Goal: Transaction & Acquisition: Register for event/course

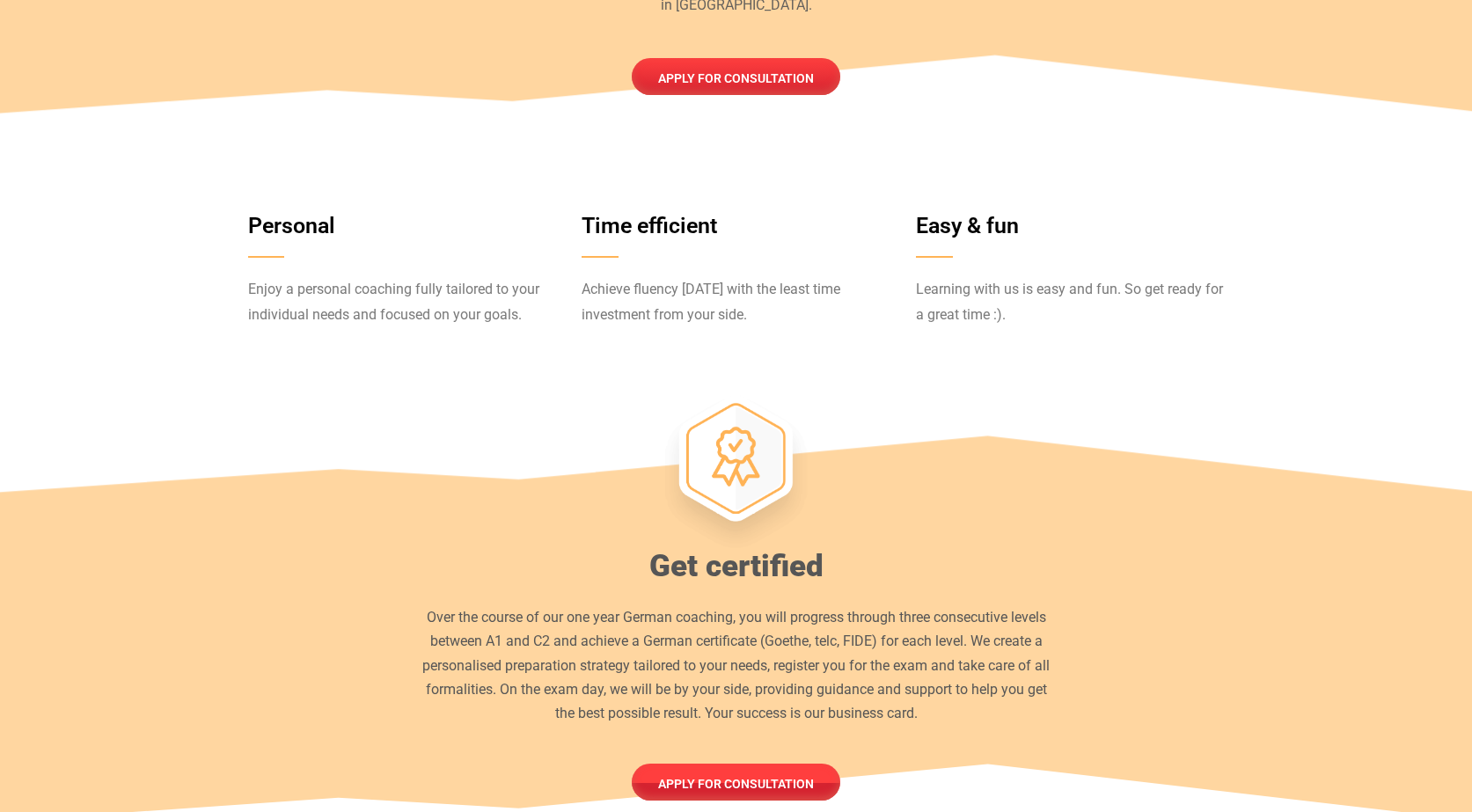
scroll to position [816, 0]
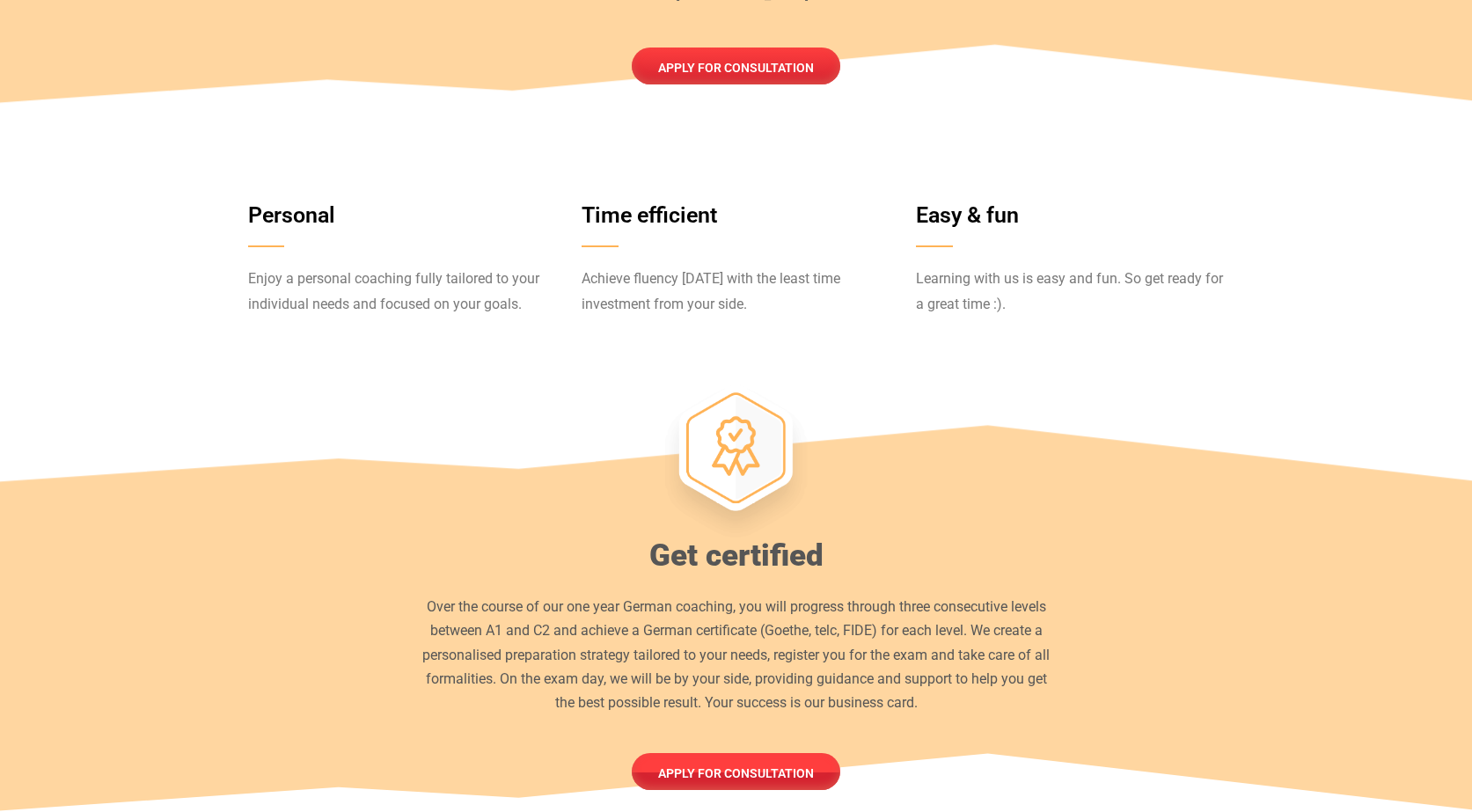
drag, startPoint x: 694, startPoint y: 255, endPoint x: 750, endPoint y: 274, distance: 59.1
click at [750, 274] on p "Achieve fluency [DATE] with the least time investment from your side." at bounding box center [735, 292] width 308 height 51
drag, startPoint x: 915, startPoint y: 258, endPoint x: 1032, endPoint y: 279, distance: 118.9
click at [1032, 279] on div "Easy & fun Learning with us is easy and fun. So get ready for a great time :)." at bounding box center [1070, 271] width 334 height 161
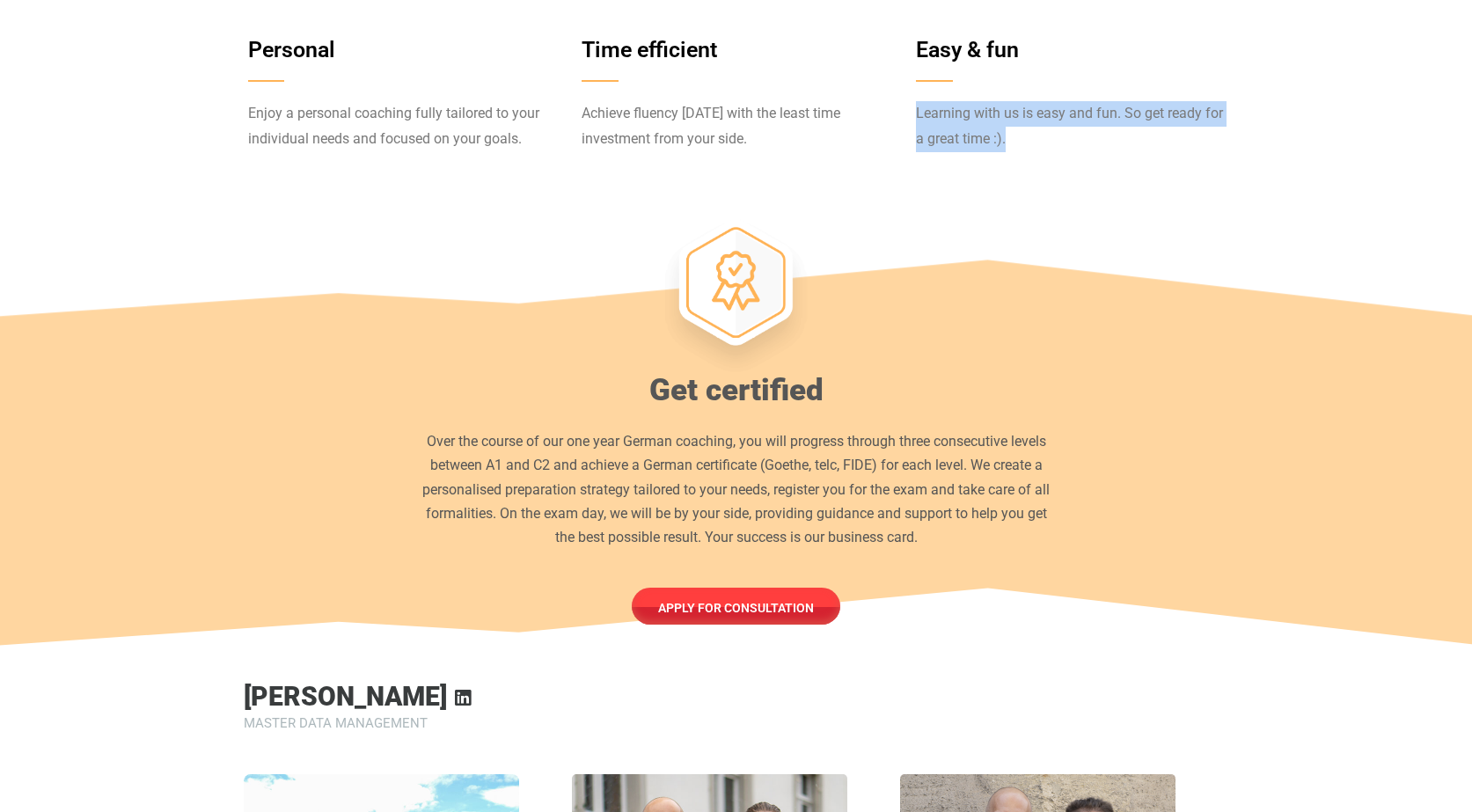
scroll to position [1100, 0]
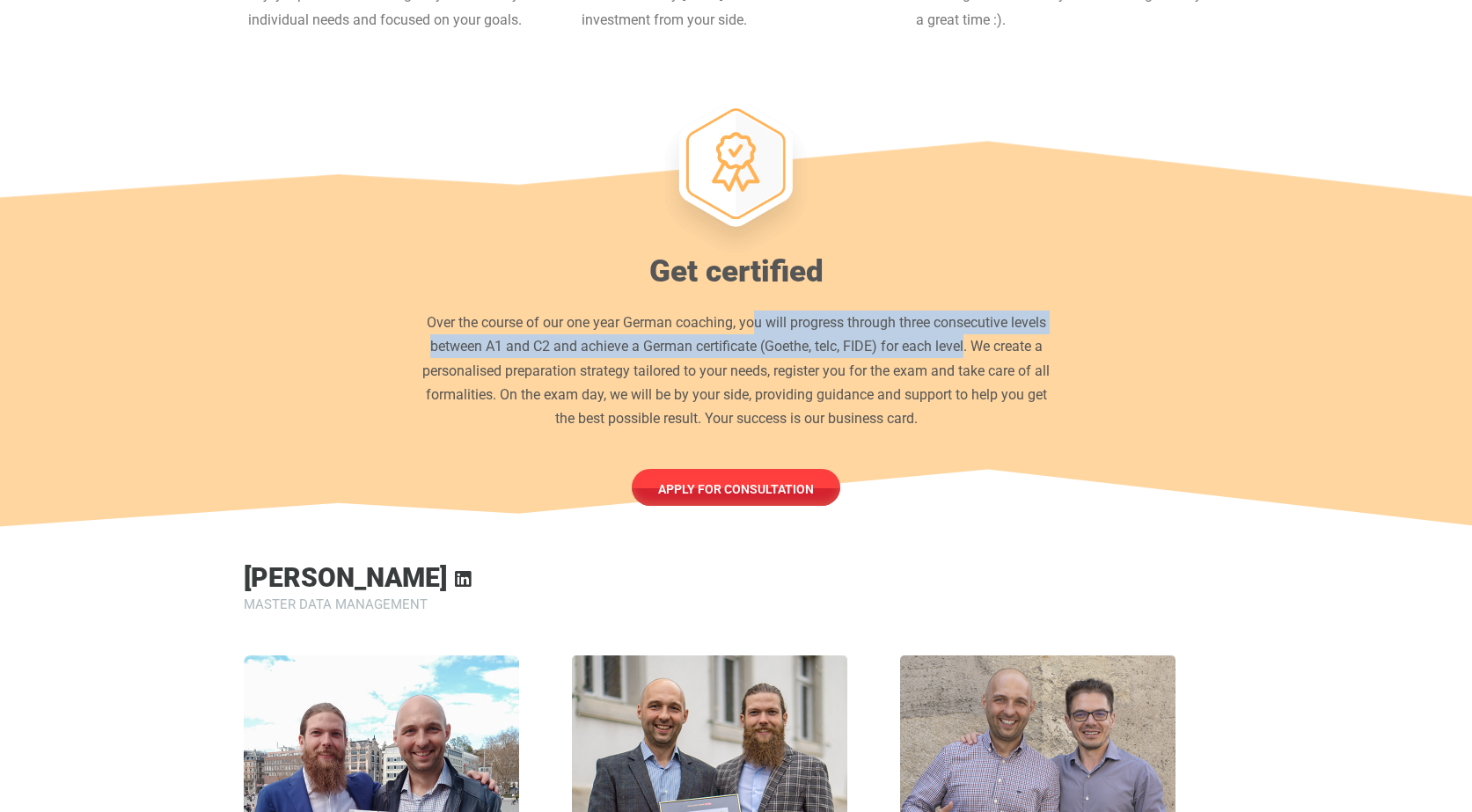
drag, startPoint x: 757, startPoint y: 300, endPoint x: 964, endPoint y: 322, distance: 208.2
click at [964, 322] on p "Over the course of our one year German coaching, you will progress through thre…" at bounding box center [736, 370] width 637 height 120
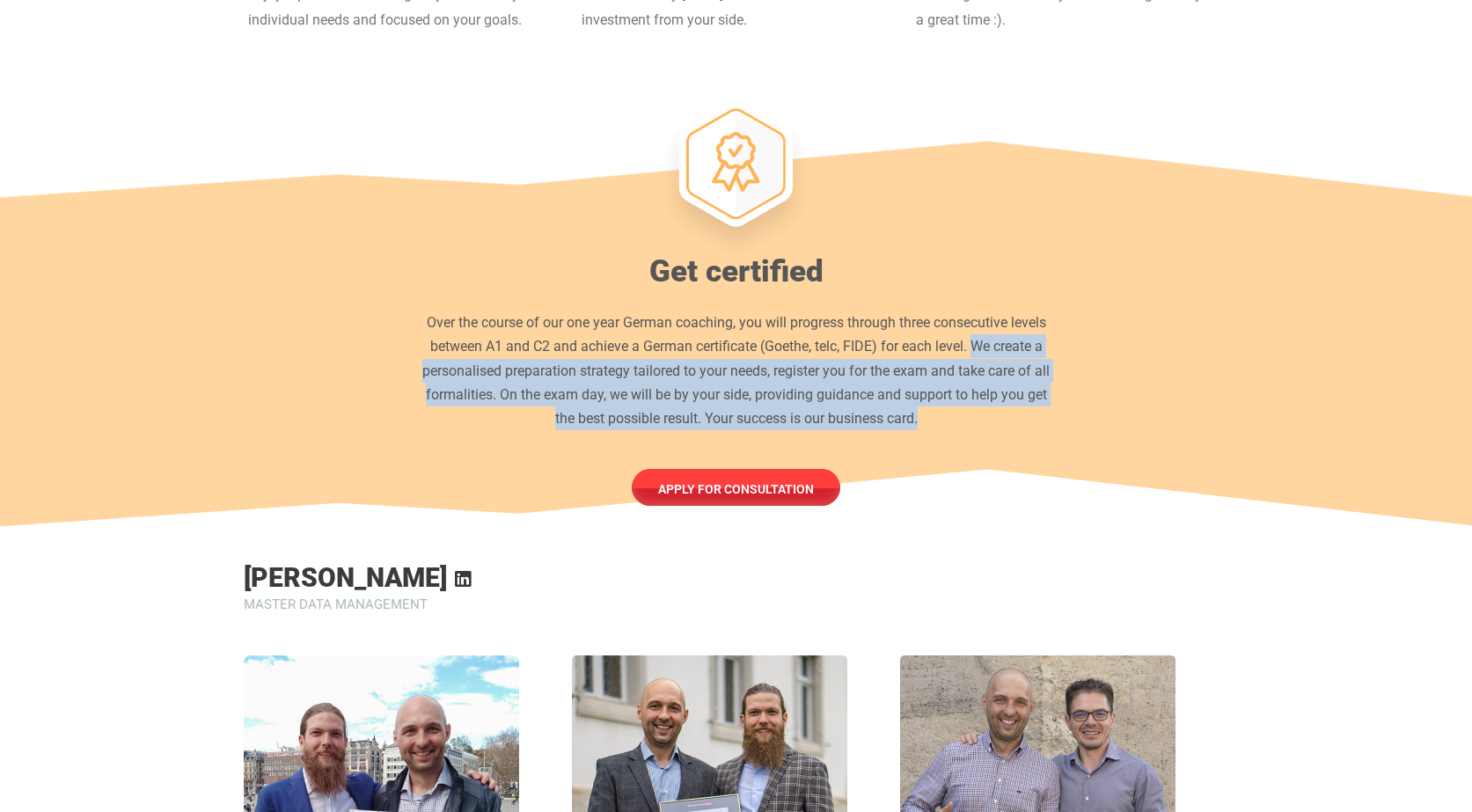
drag, startPoint x: 973, startPoint y: 320, endPoint x: 945, endPoint y: 397, distance: 81.9
click at [945, 397] on p "Over the course of our one year German coaching, you will progress through thre…" at bounding box center [736, 370] width 637 height 120
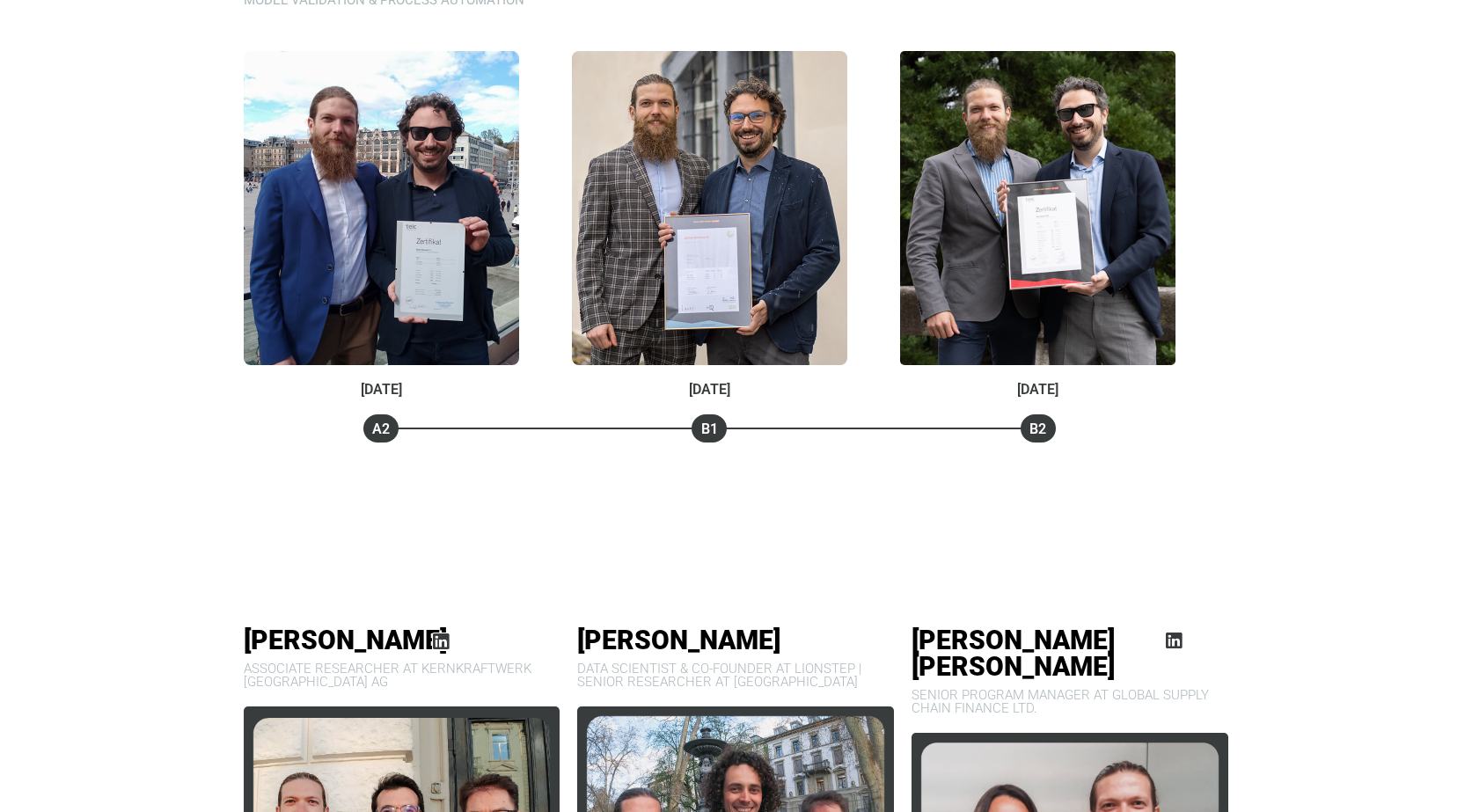
scroll to position [2726, 0]
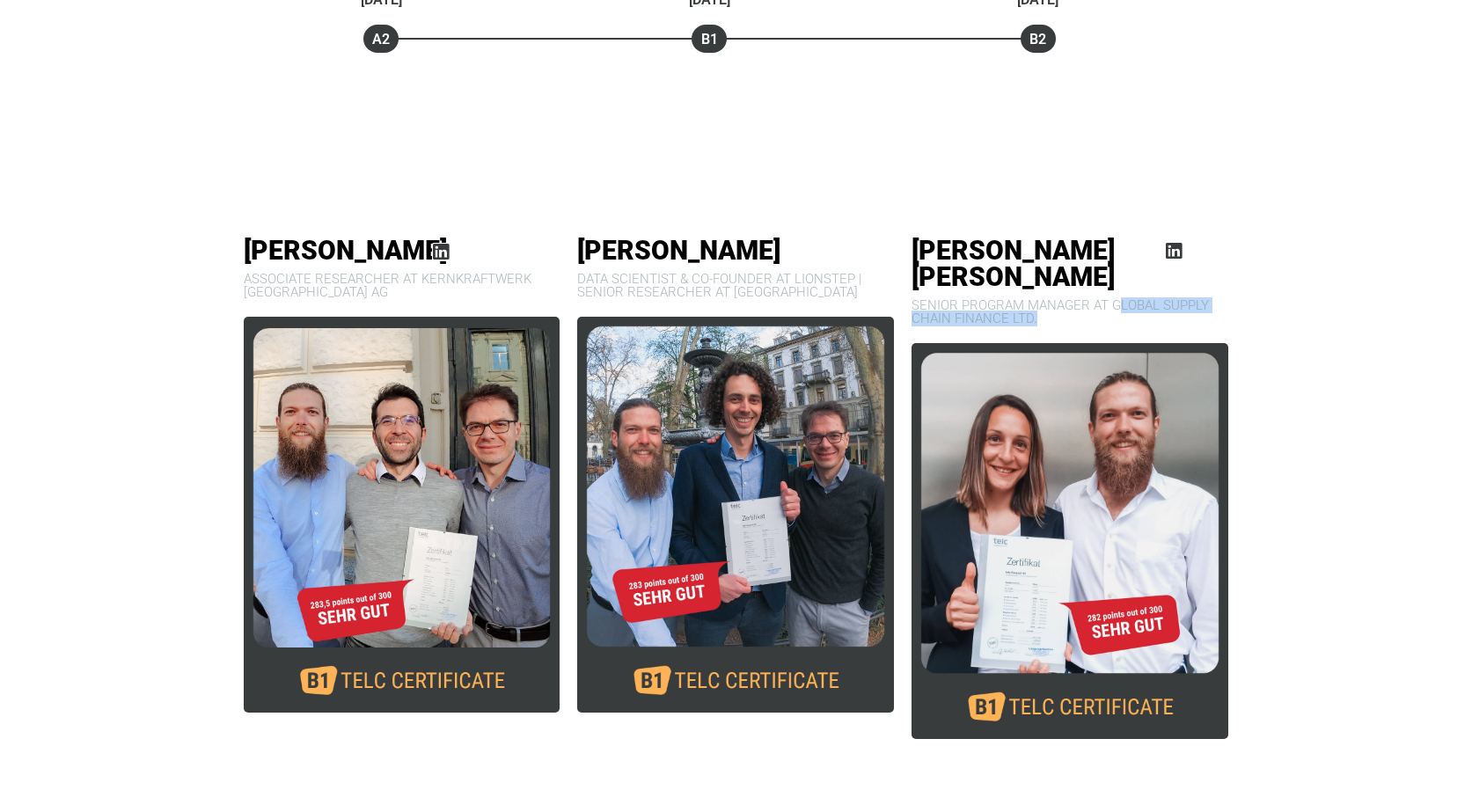
drag, startPoint x: 1116, startPoint y: 252, endPoint x: 1143, endPoint y: 270, distance: 32.4
click at [1143, 299] on p "Senior Program Manager at Global Supply Chain Finance Ltd." at bounding box center [1070, 312] width 317 height 26
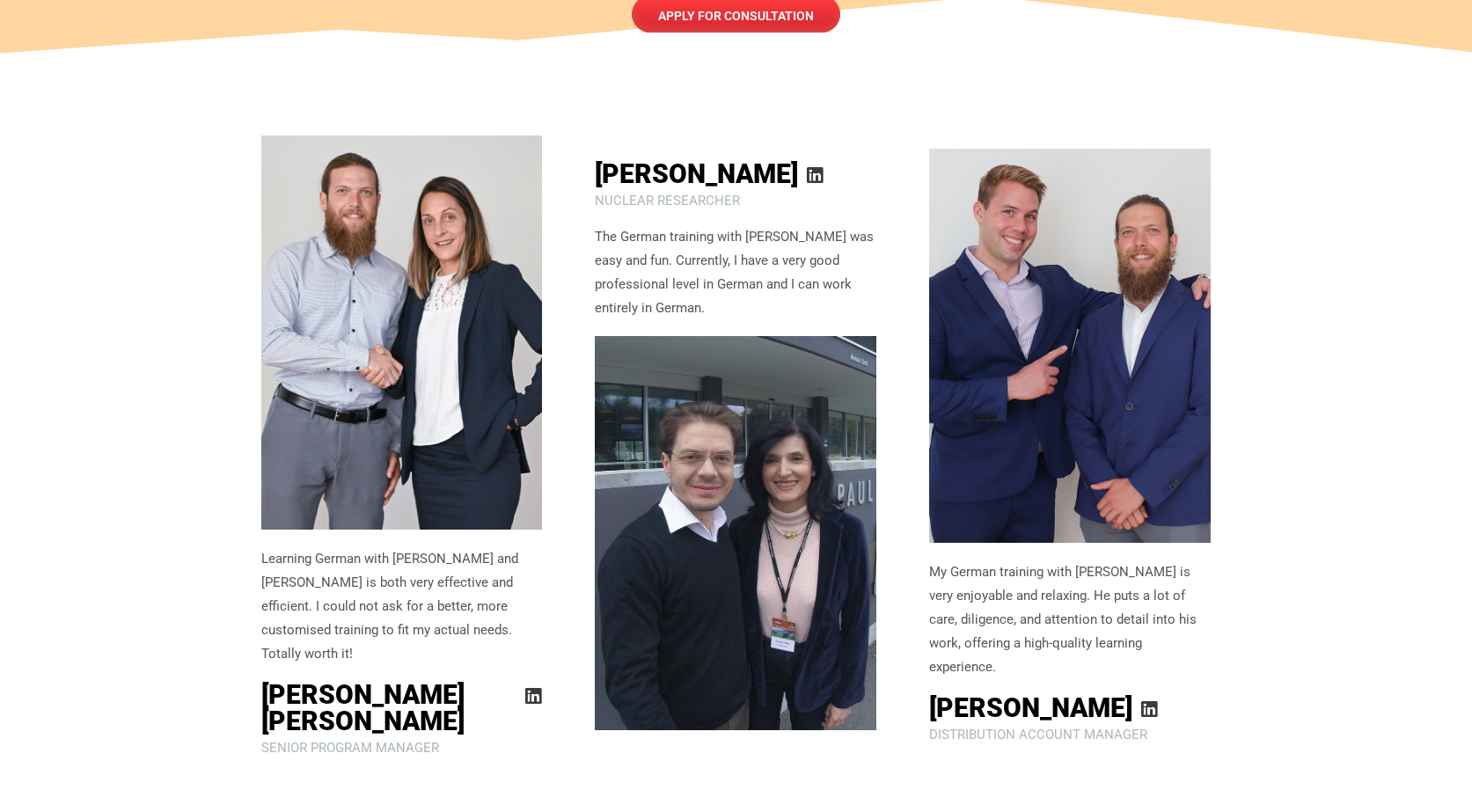
scroll to position [3907, 0]
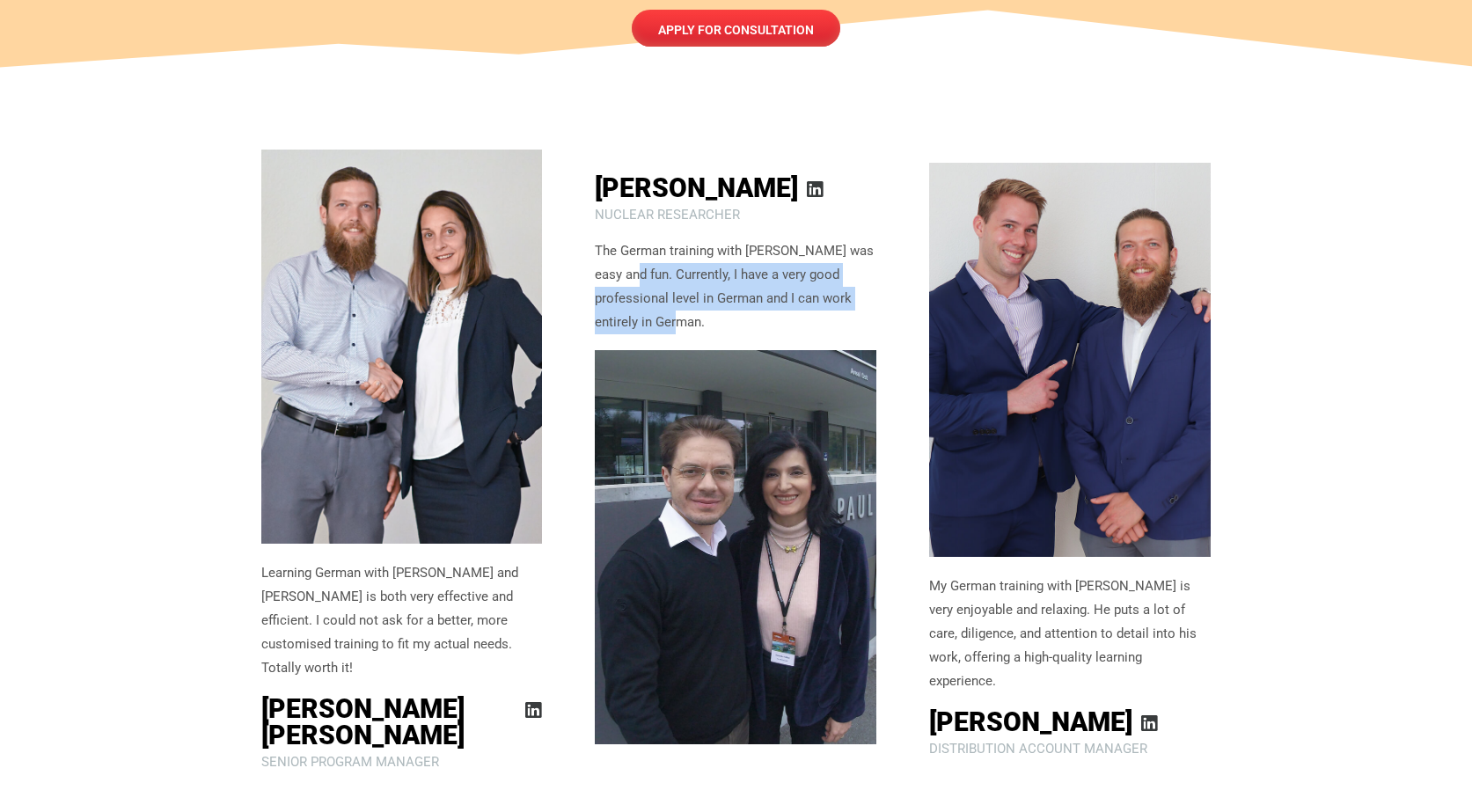
drag, startPoint x: 643, startPoint y: 186, endPoint x: 721, endPoint y: 246, distance: 98.4
click at [716, 239] on p "The German training with [PERSON_NAME] was easy and fun. Currently, I have a ve…" at bounding box center [735, 287] width 281 height 95
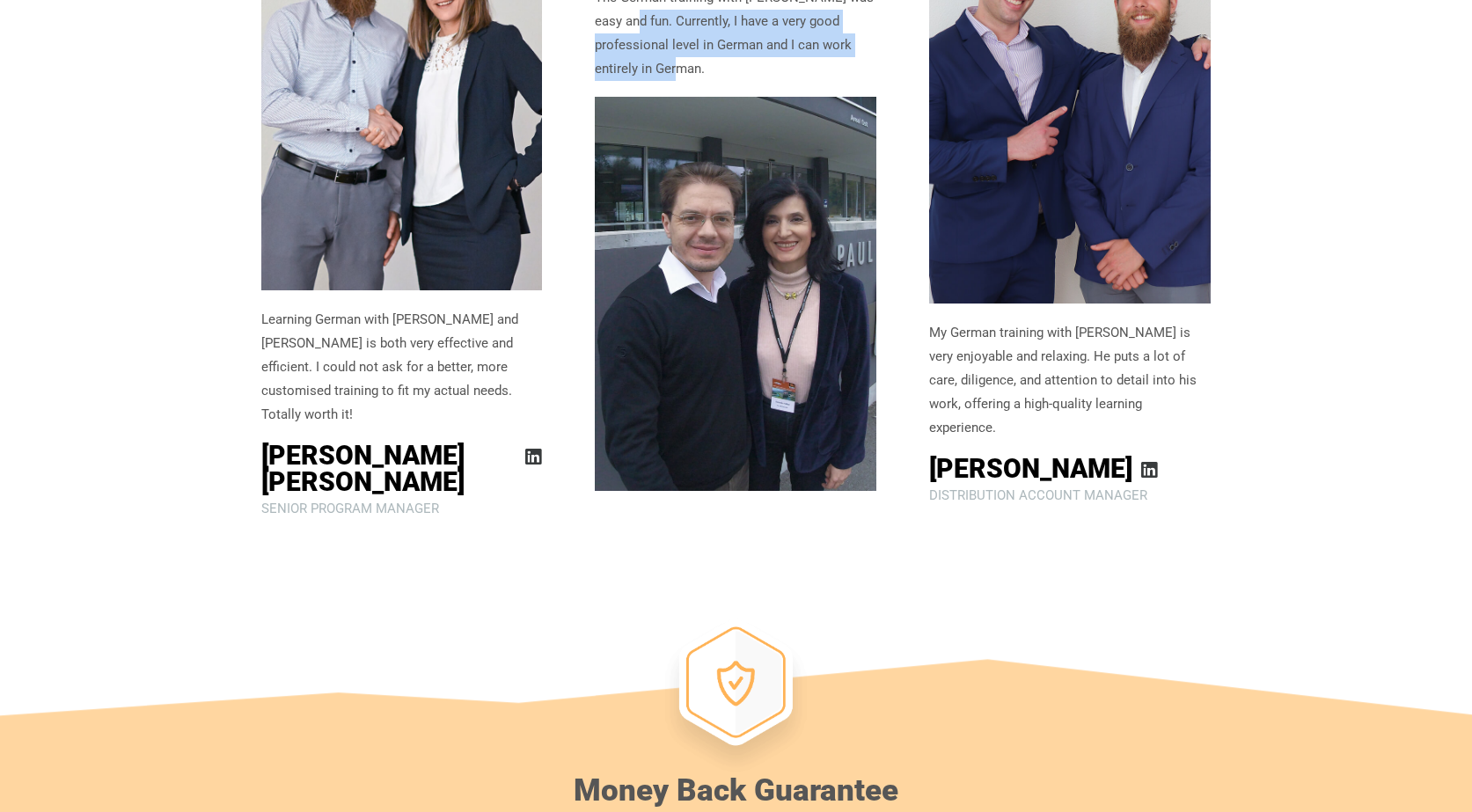
scroll to position [4615, 0]
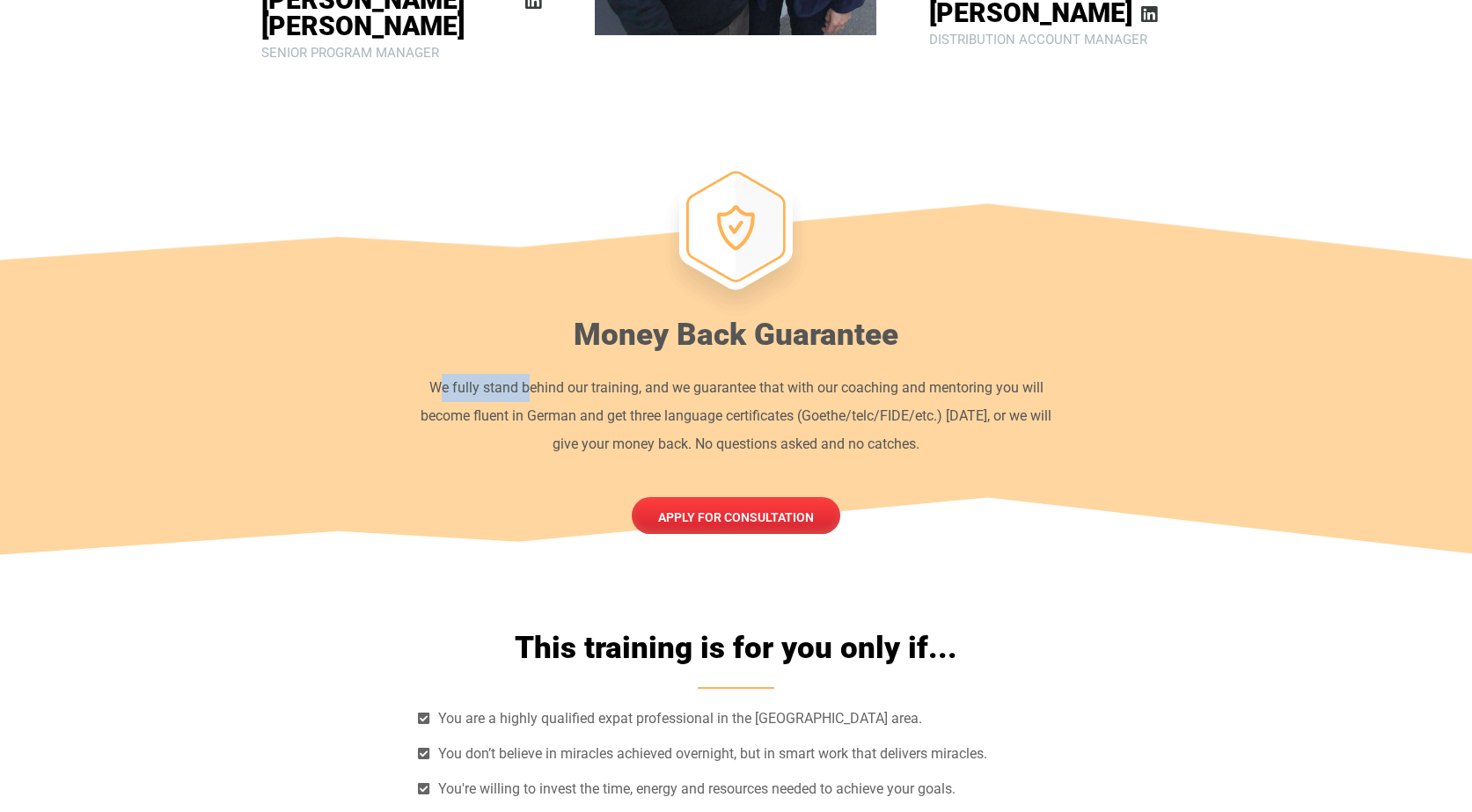
drag, startPoint x: 443, startPoint y: 286, endPoint x: 675, endPoint y: 302, distance: 232.6
click at [627, 374] on p "We fully stand behind our training, and we guarantee that with our coaching and…" at bounding box center [736, 416] width 637 height 85
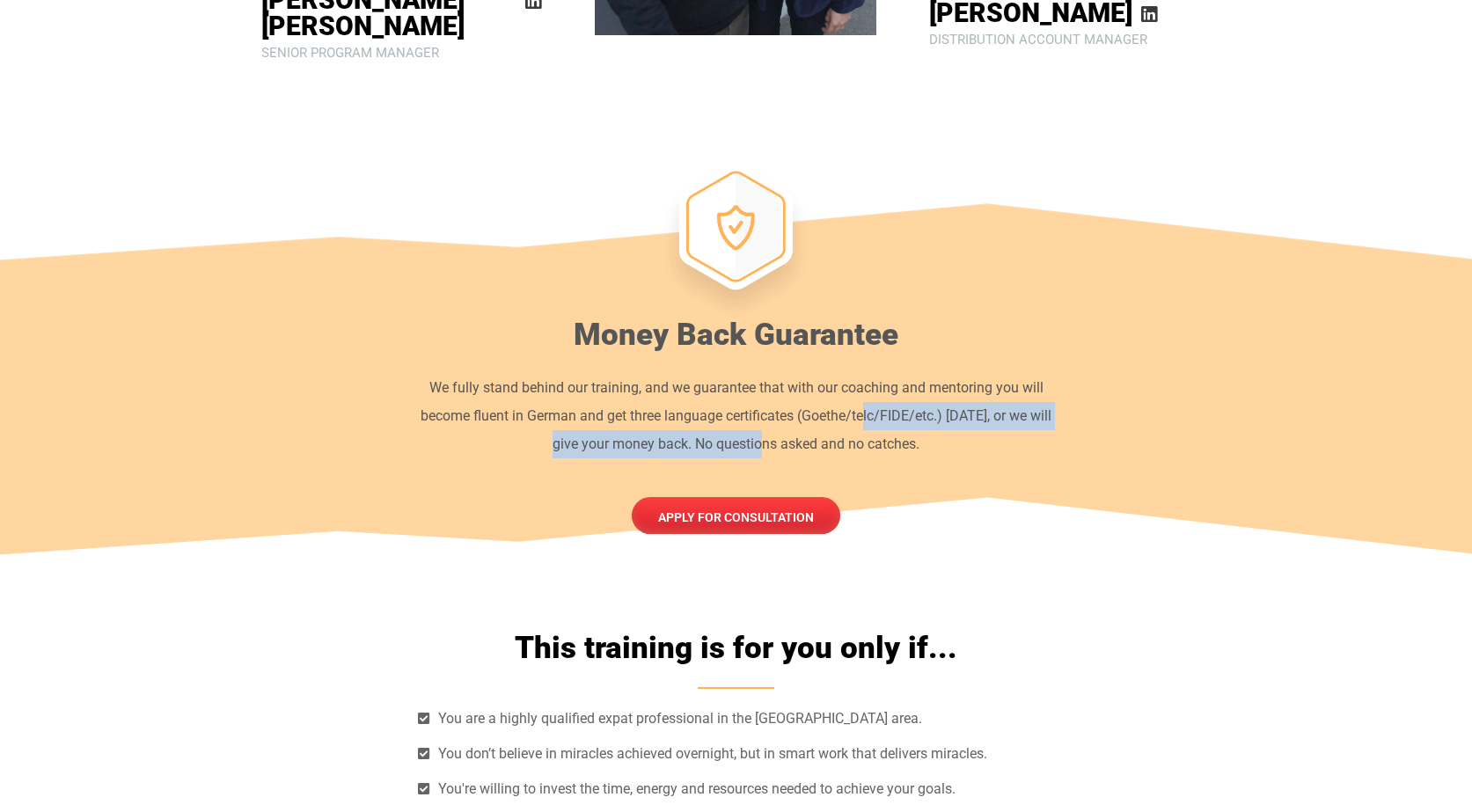
drag, startPoint x: 753, startPoint y: 324, endPoint x: 876, endPoint y: 313, distance: 123.5
click at [876, 374] on p "We fully stand behind our training, and we guarantee that with our coaching and…" at bounding box center [736, 416] width 637 height 85
click at [913, 374] on p "We fully stand behind our training, and we guarantee that with our coaching and…" at bounding box center [736, 416] width 637 height 85
drag, startPoint x: 1005, startPoint y: 279, endPoint x: 1004, endPoint y: 330, distance: 51.0
click at [1004, 374] on p "We fully stand behind our training, and we guarantee that with our coaching and…" at bounding box center [736, 416] width 637 height 85
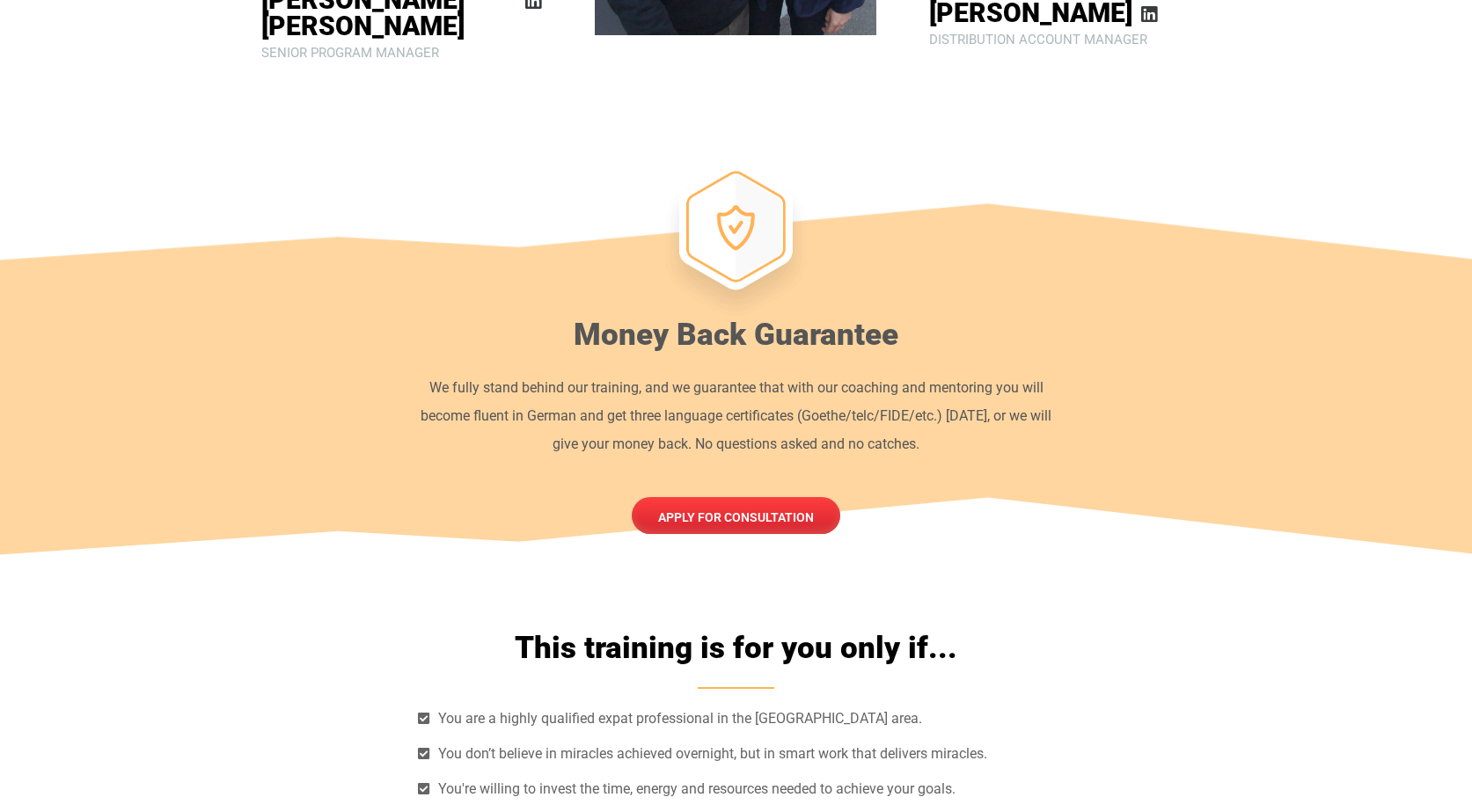
click at [1004, 374] on p "We fully stand behind our training, and we guarantee that with our coaching and…" at bounding box center [736, 416] width 637 height 85
drag, startPoint x: 967, startPoint y: 312, endPoint x: 1053, endPoint y: 329, distance: 87.7
click at [1053, 374] on p "We fully stand behind our training, and we guarantee that with our coaching and…" at bounding box center [736, 416] width 637 height 85
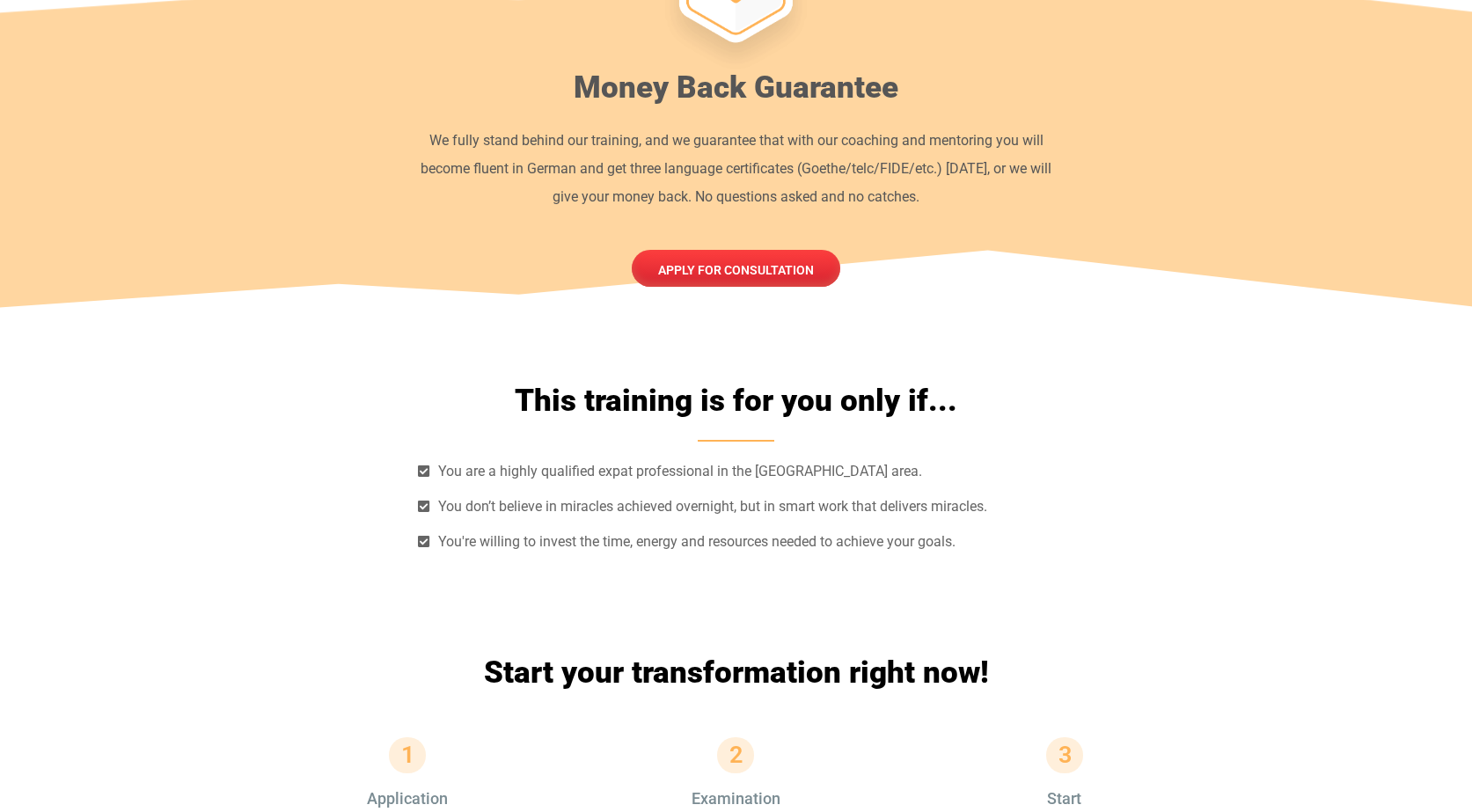
scroll to position [4865, 0]
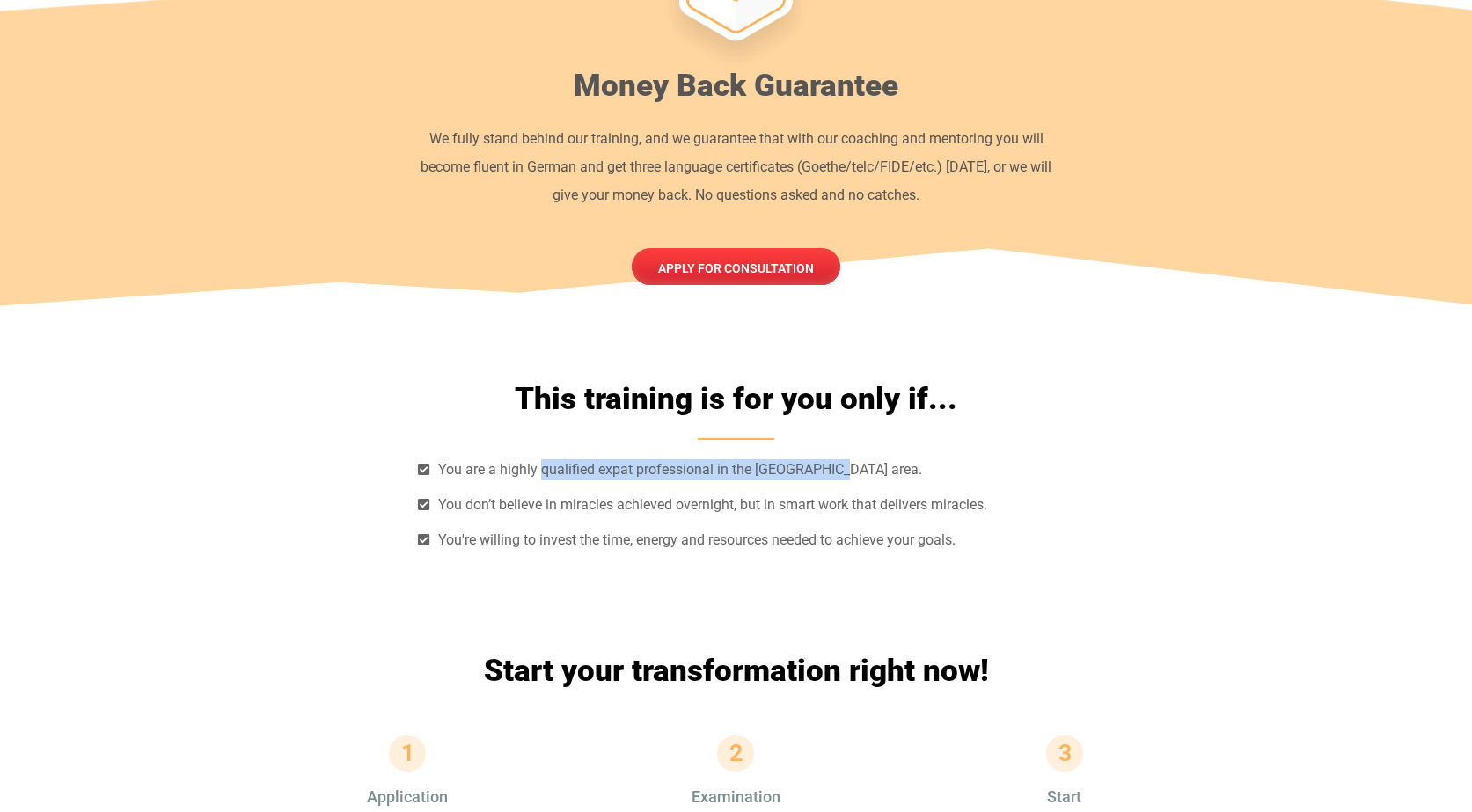
drag, startPoint x: 541, startPoint y: 370, endPoint x: 851, endPoint y: 363, distance: 310.1
click at [851, 459] on li "You are a highly qualified expat professional in the [GEOGRAPHIC_DATA] area." at bounding box center [736, 473] width 637 height 28
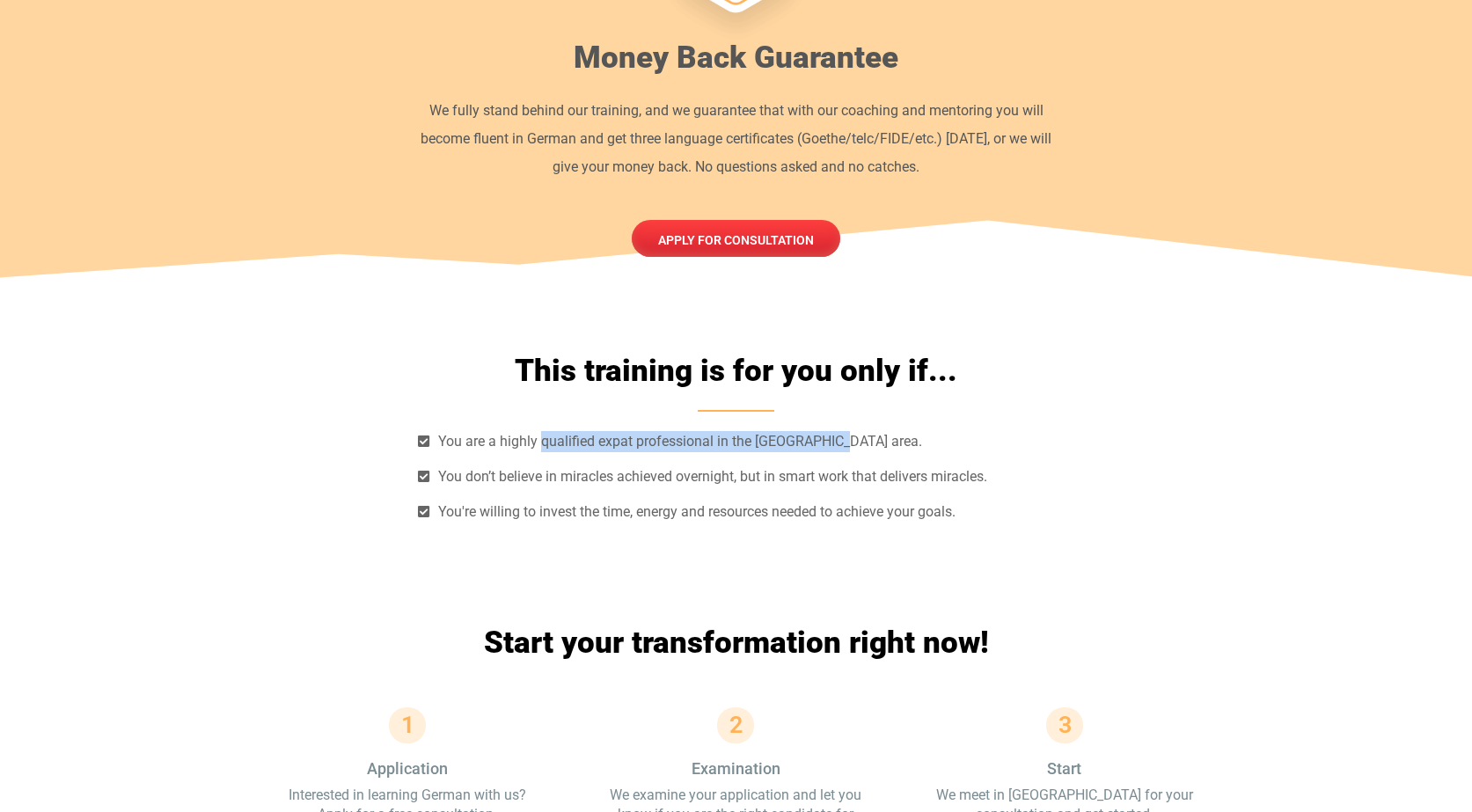
scroll to position [4938, 0]
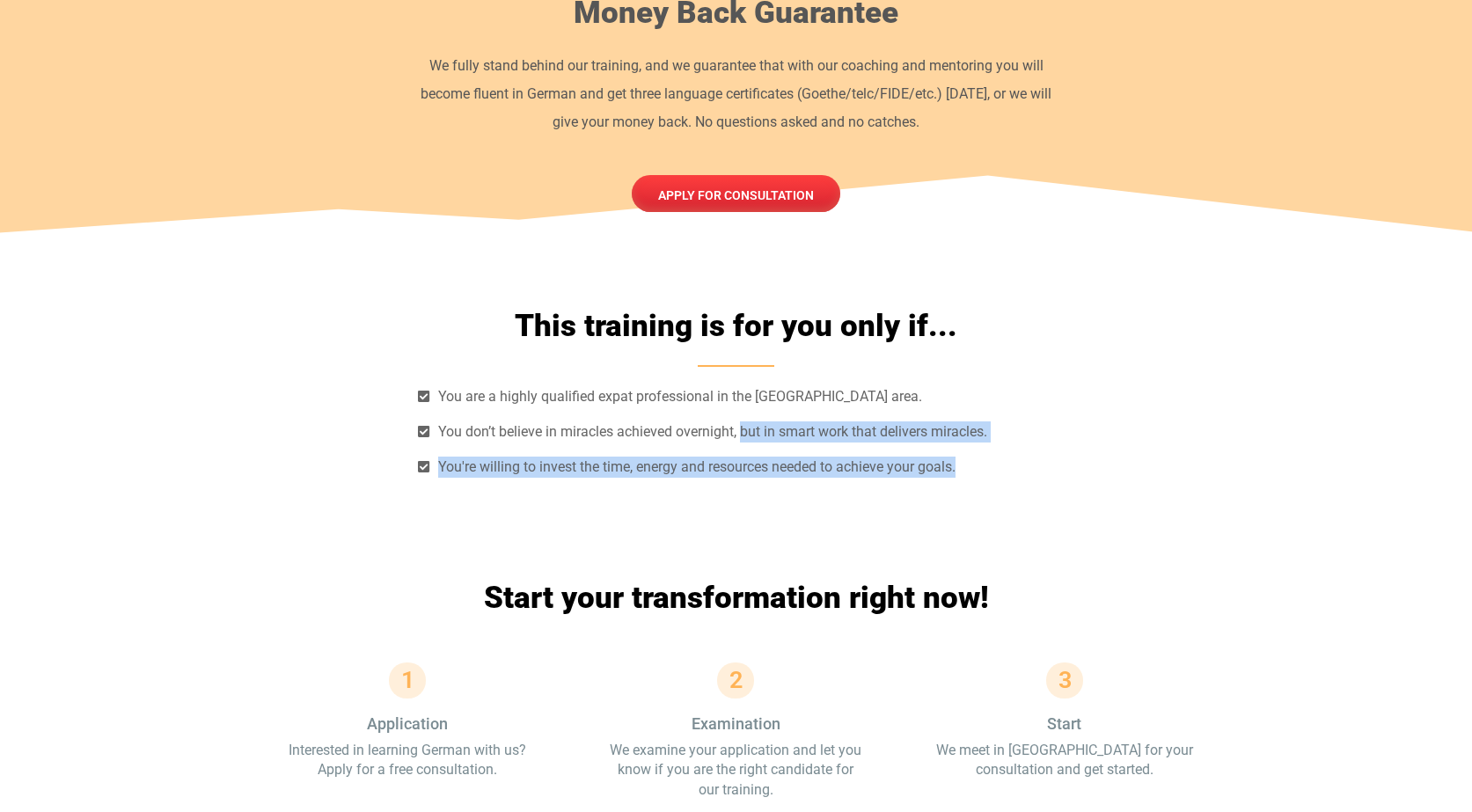
drag, startPoint x: 780, startPoint y: 324, endPoint x: 1021, endPoint y: 361, distance: 243.8
click at [1021, 386] on ul "You are a highly qualified expat professional in the [GEOGRAPHIC_DATA] area. Yo…" at bounding box center [736, 432] width 637 height 92
click at [1021, 457] on li "You're willing to invest the time, energy and resources needed to achieve your …" at bounding box center [736, 467] width 637 height 21
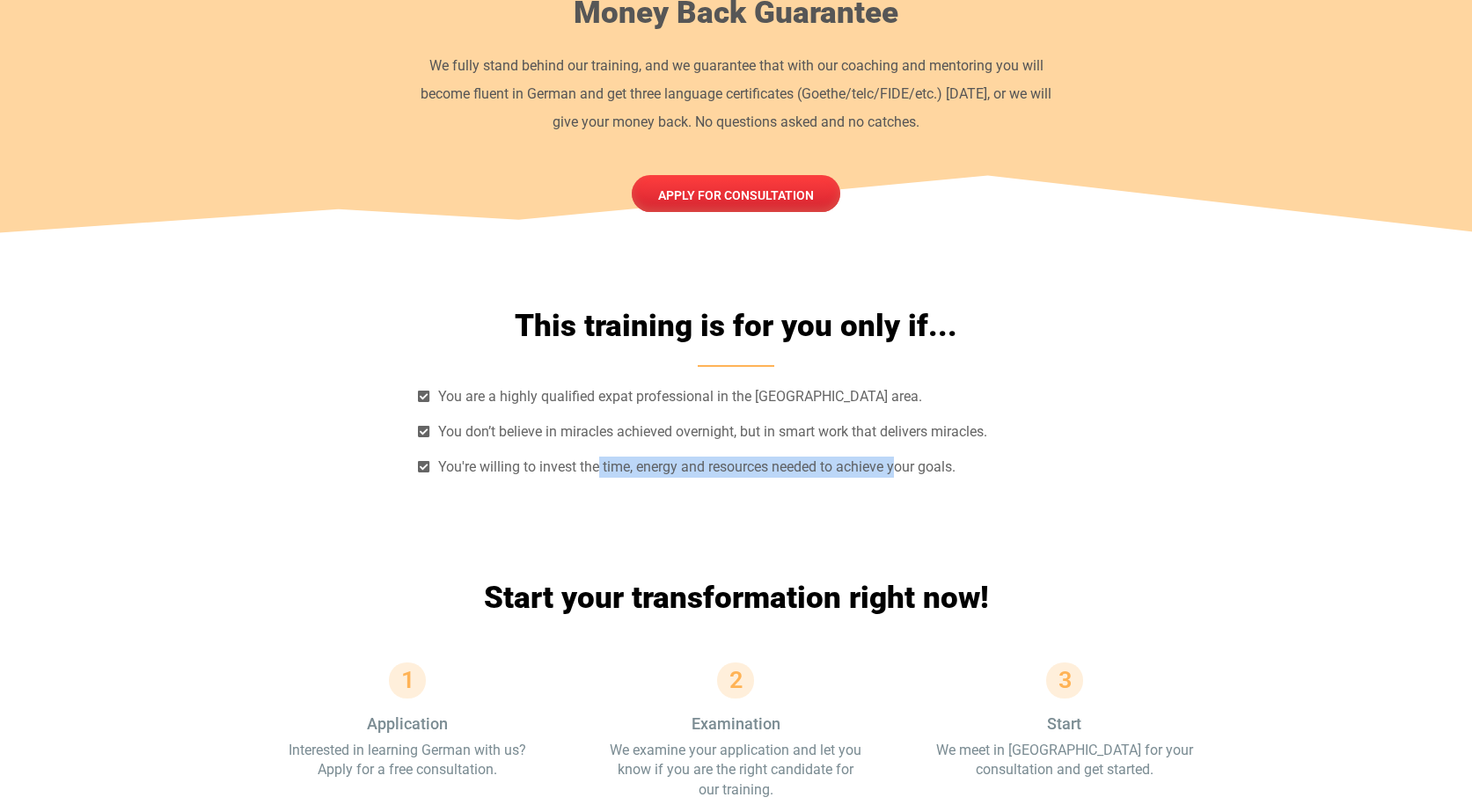
drag, startPoint x: 609, startPoint y: 363, endPoint x: 908, endPoint y: 369, distance: 299.1
click at [908, 457] on span "You're willing to invest the time, energy and resources needed to achieve your …" at bounding box center [695, 467] width 522 height 21
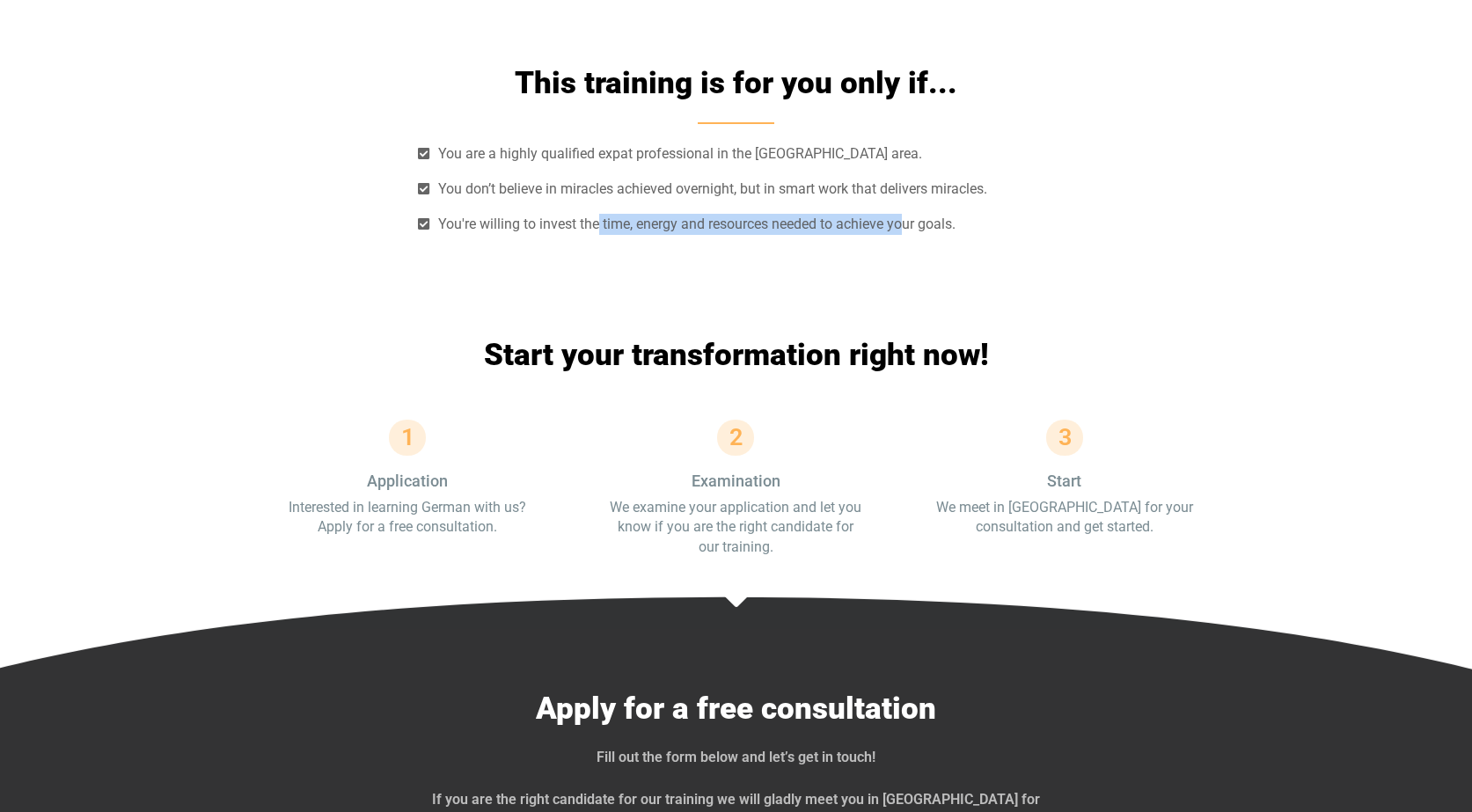
scroll to position [5250, 0]
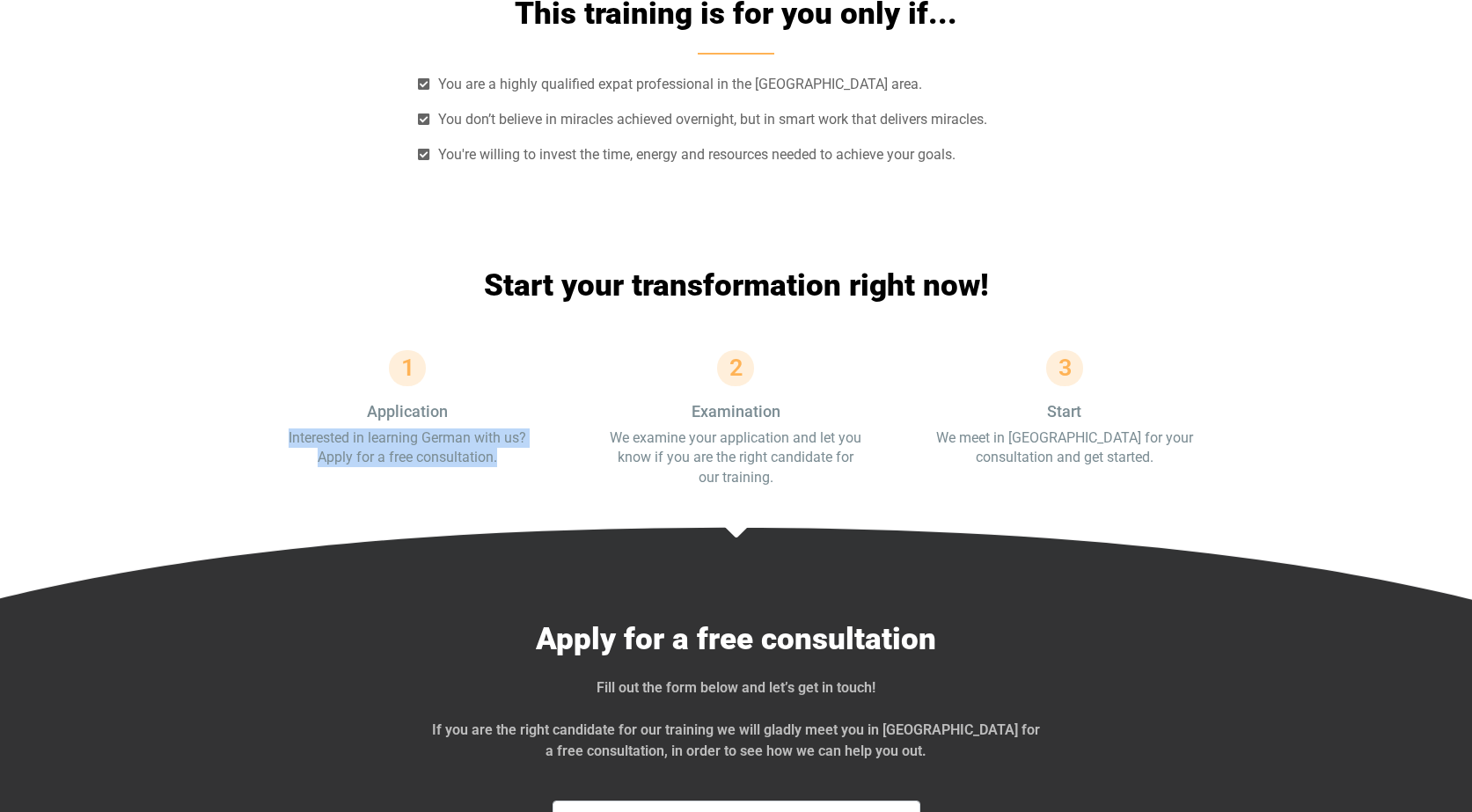
drag, startPoint x: 301, startPoint y: 332, endPoint x: 513, endPoint y: 356, distance: 213.4
click at [513, 428] on p "Interested in learning German with us? Apply for a free consultation." at bounding box center [407, 448] width 258 height 40
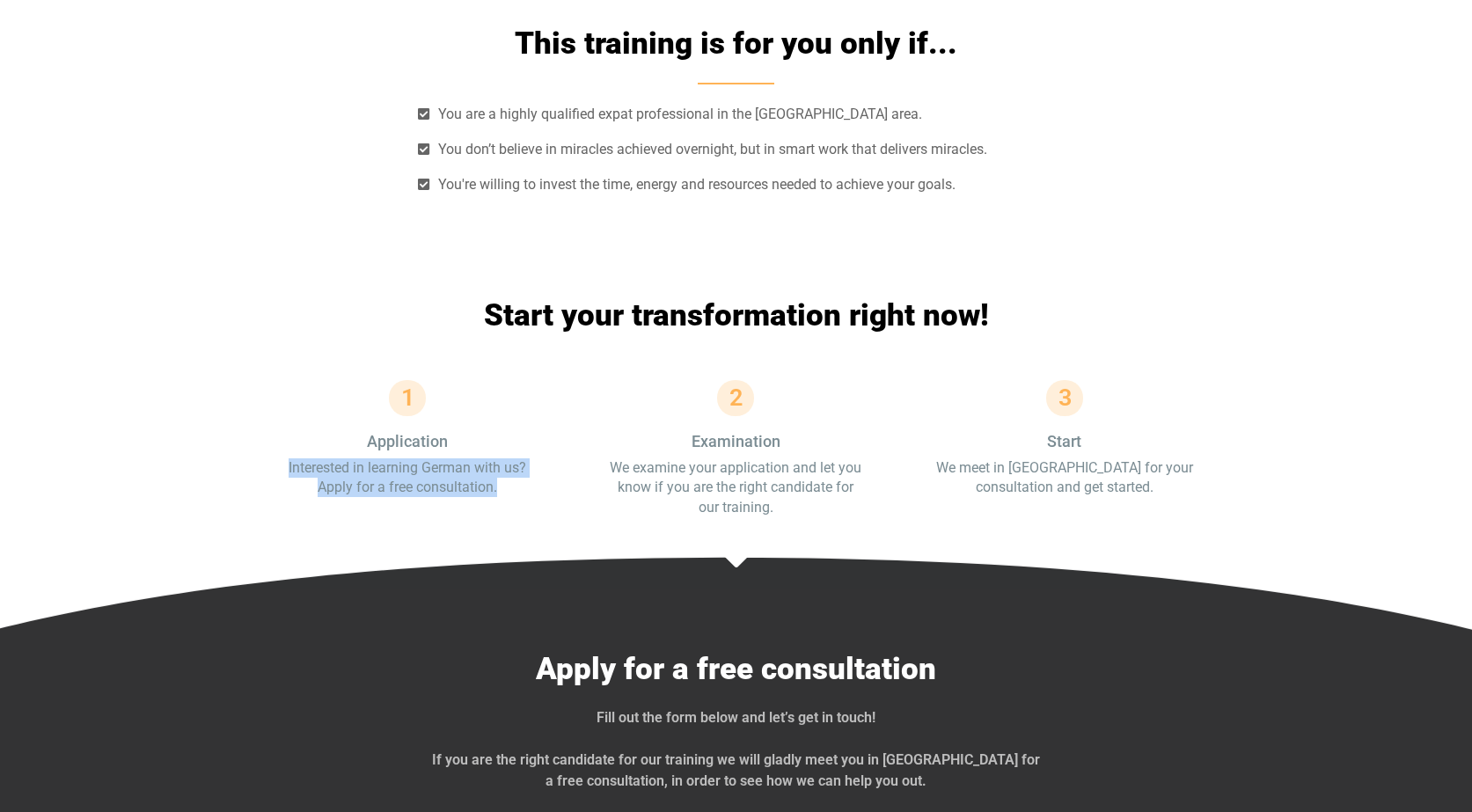
scroll to position [5210, 0]
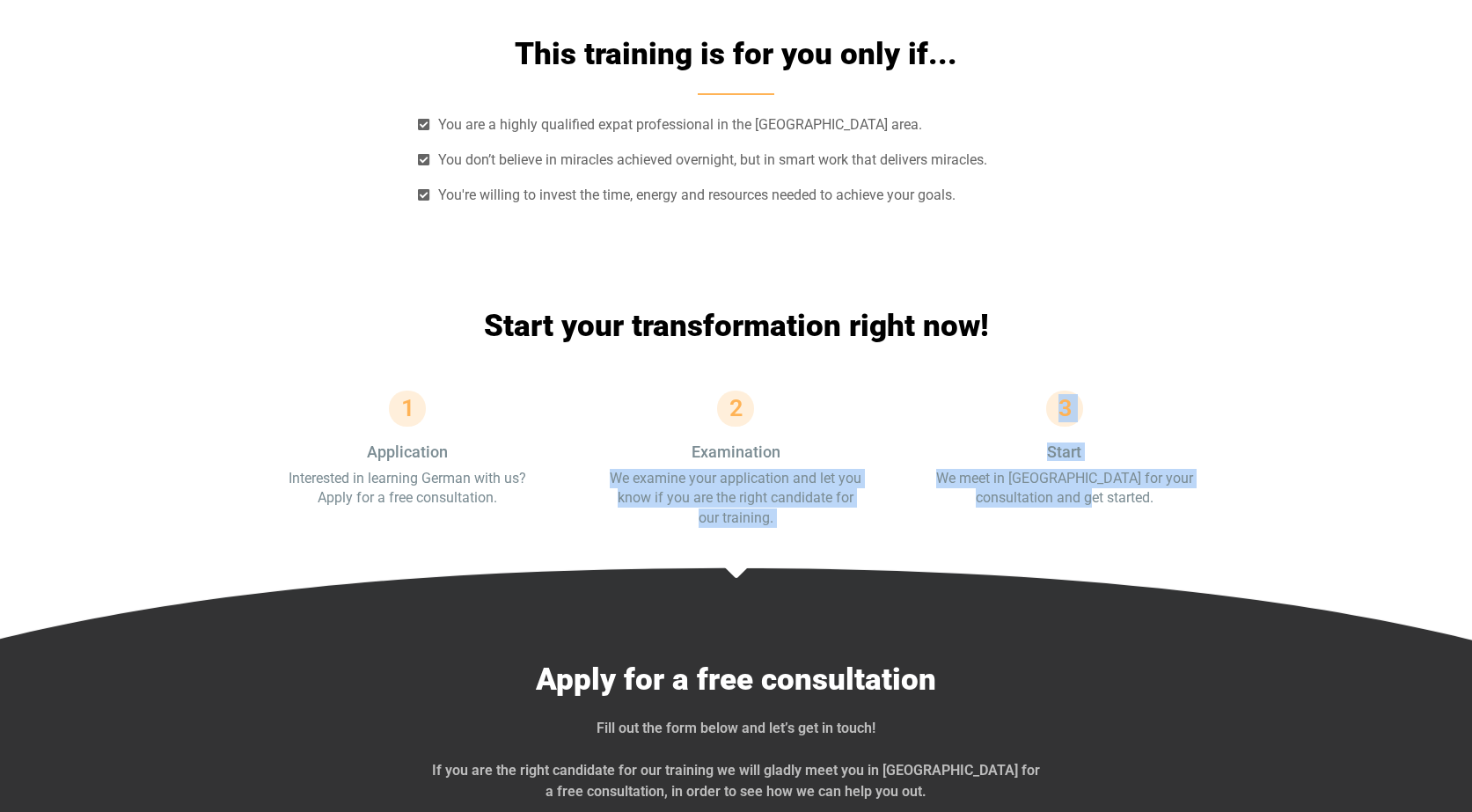
drag, startPoint x: 615, startPoint y: 370, endPoint x: 1138, endPoint y: 405, distance: 524.2
click at [1138, 405] on div "1 Application Interested in learning German with us? Apply for a free consultat…" at bounding box center [736, 459] width 985 height 138
click at [1138, 405] on div "3 Start We meet in [GEOGRAPHIC_DATA] for your consultation and get started." at bounding box center [1064, 459] width 258 height 138
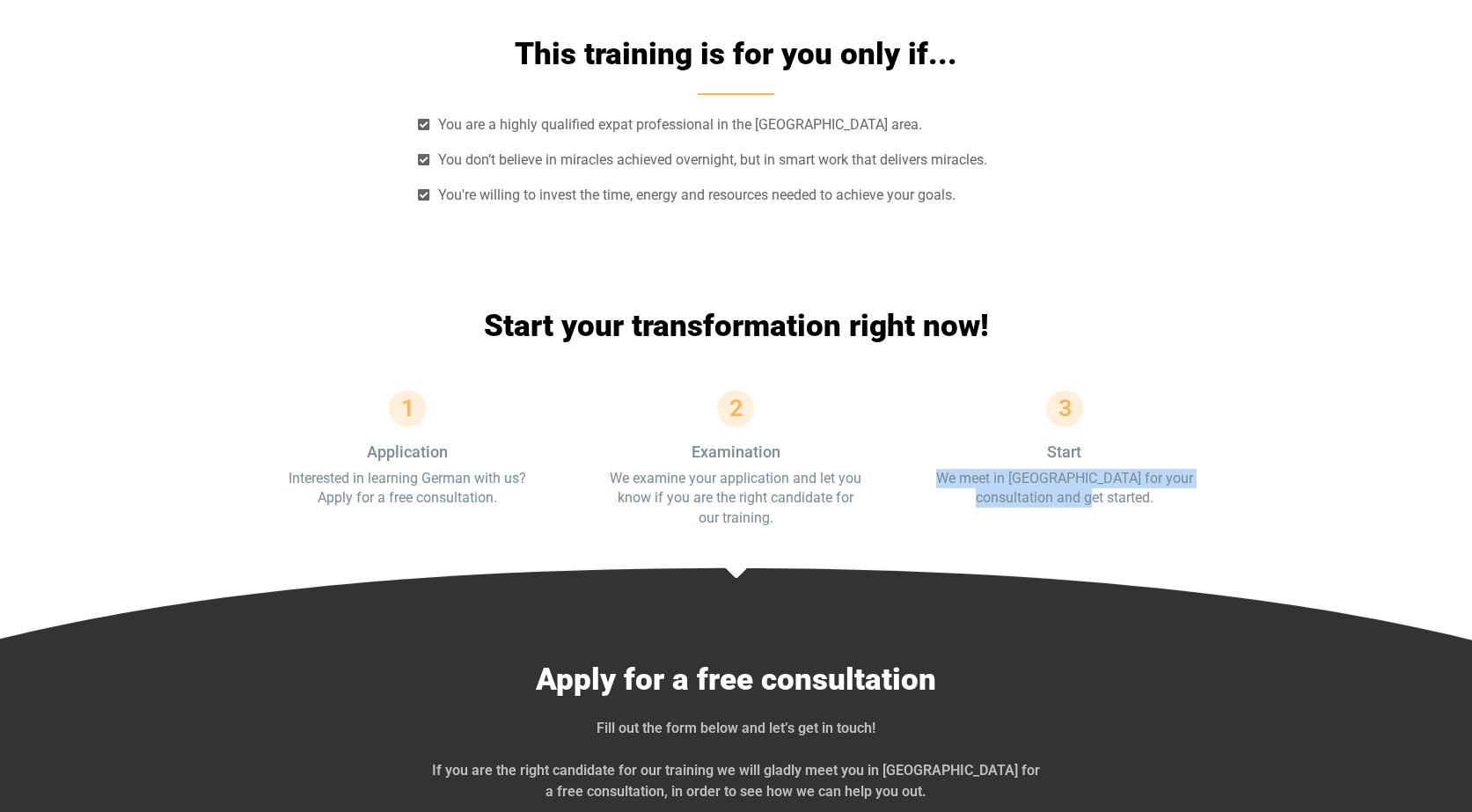
drag, startPoint x: 939, startPoint y: 372, endPoint x: 1116, endPoint y: 405, distance: 180.0
click at [1116, 405] on div "3 Start We meet in [GEOGRAPHIC_DATA] for your consultation and get started." at bounding box center [1064, 459] width 258 height 138
drag, startPoint x: 940, startPoint y: 373, endPoint x: 1127, endPoint y: 409, distance: 190.4
click at [1127, 409] on div "3 Start We meet in [GEOGRAPHIC_DATA] for your consultation and get started." at bounding box center [1064, 459] width 258 height 138
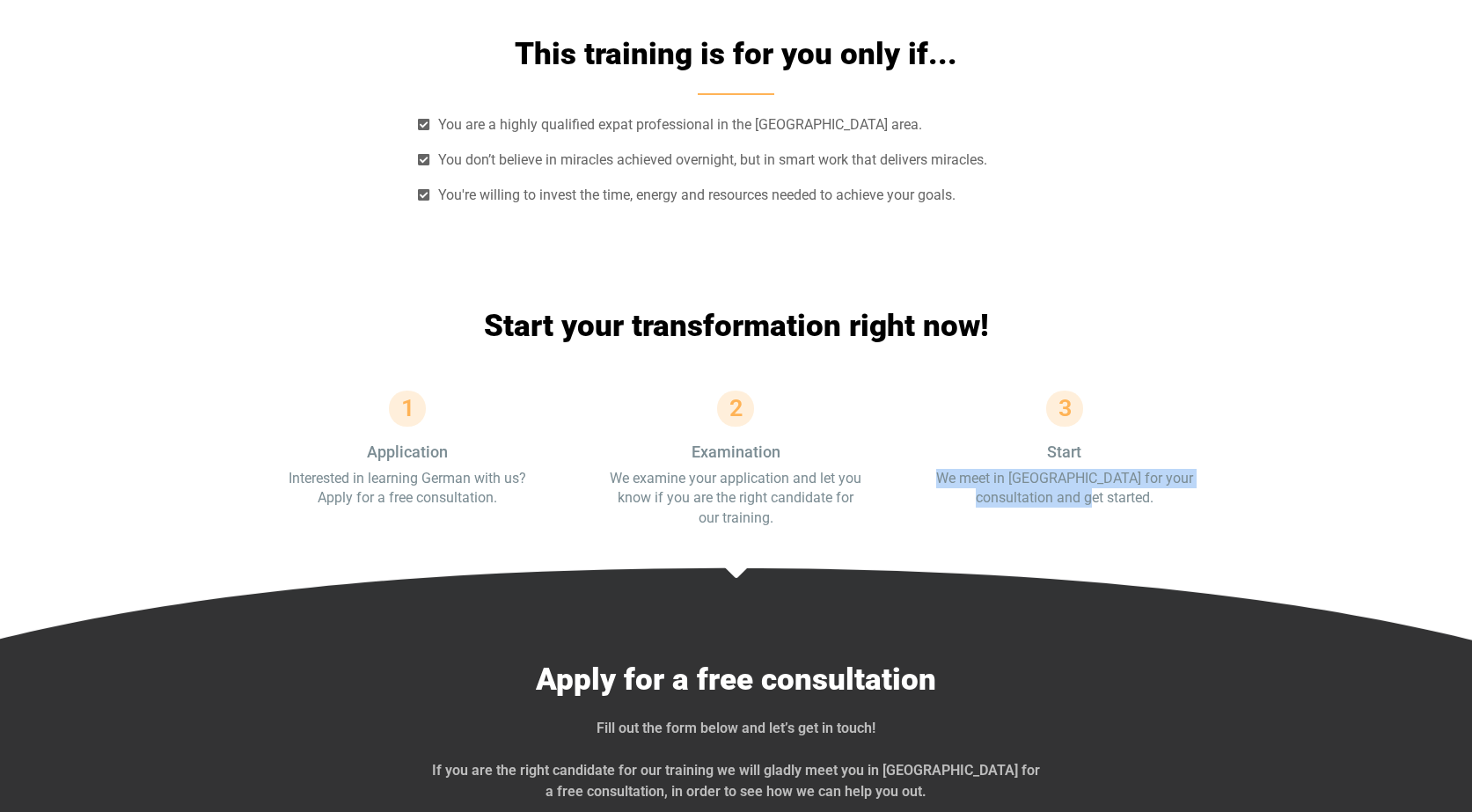
click at [1127, 409] on div "3 Start We meet in [GEOGRAPHIC_DATA] for your consultation and get started." at bounding box center [1064, 459] width 258 height 138
drag, startPoint x: 940, startPoint y: 370, endPoint x: 1118, endPoint y: 410, distance: 182.4
click at [1118, 410] on div "3 Start We meet in [GEOGRAPHIC_DATA] for your consultation and get started." at bounding box center [1064, 459] width 258 height 138
drag, startPoint x: 935, startPoint y: 374, endPoint x: 1123, endPoint y: 413, distance: 192.0
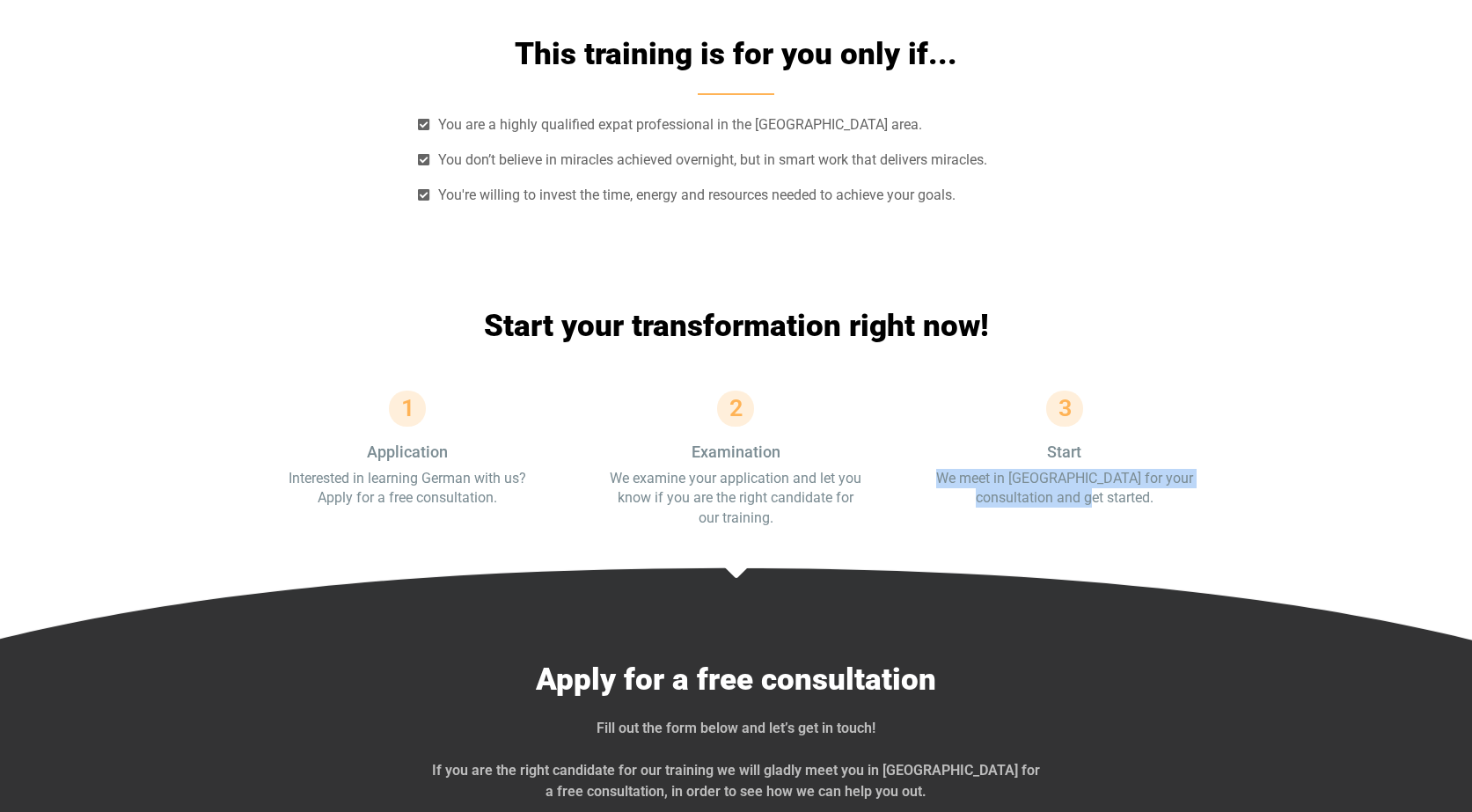
click at [1123, 413] on div "3 Start We meet in [GEOGRAPHIC_DATA] for your consultation and get started." at bounding box center [1064, 459] width 258 height 138
drag, startPoint x: 942, startPoint y: 370, endPoint x: 1141, endPoint y: 388, distance: 199.8
click at [1141, 469] on p "We meet in [GEOGRAPHIC_DATA] for your consultation and get started." at bounding box center [1064, 488] width 258 height 40
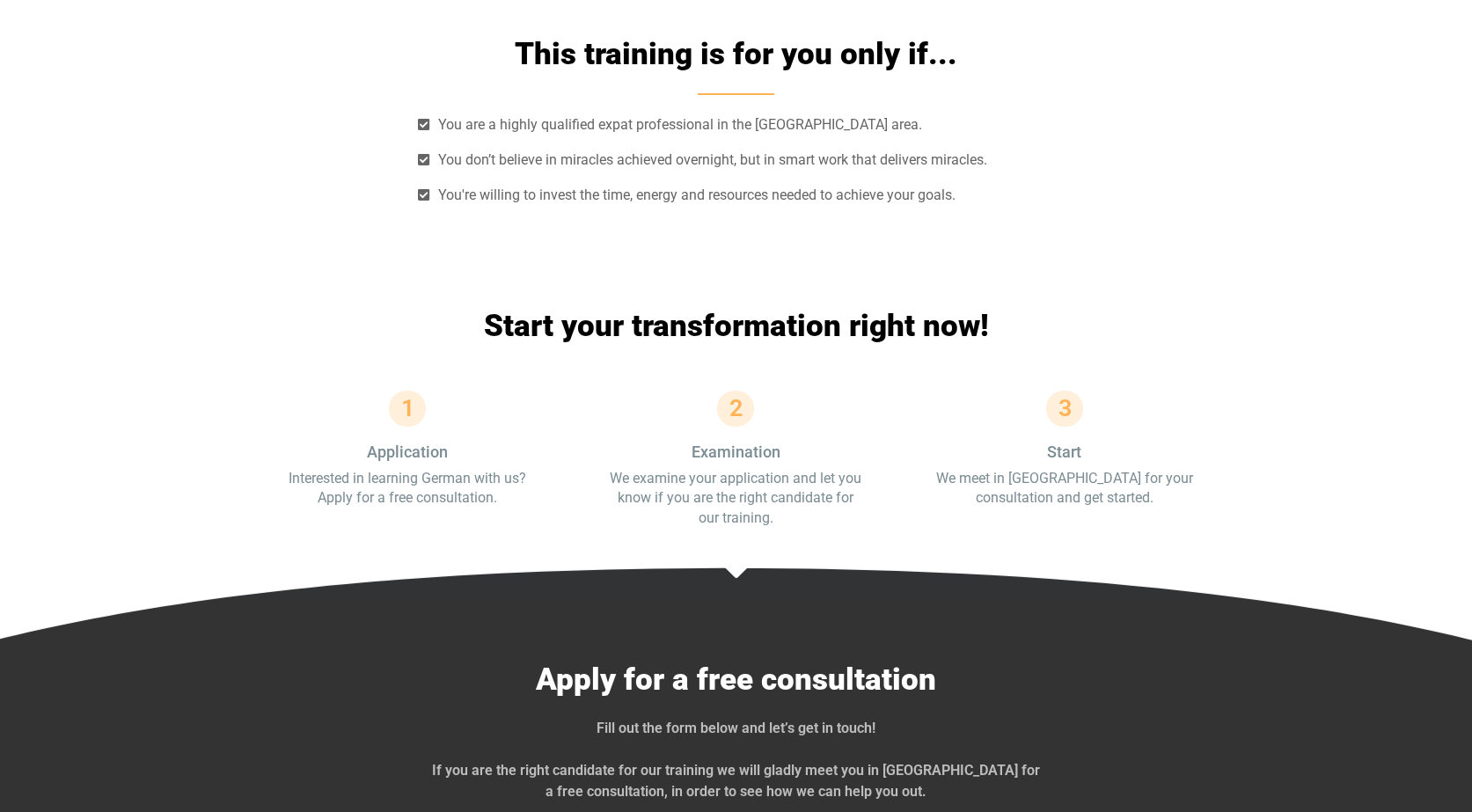
click at [613, 469] on p "We examine your application and let you know if you are the right candidate for…" at bounding box center [736, 498] width 258 height 59
drag, startPoint x: 612, startPoint y: 372, endPoint x: 790, endPoint y: 413, distance: 182.7
click at [790, 469] on p "We examine your application and let you know if you are the right candidate for…" at bounding box center [736, 498] width 258 height 59
drag, startPoint x: 615, startPoint y: 370, endPoint x: 802, endPoint y: 415, distance: 192.3
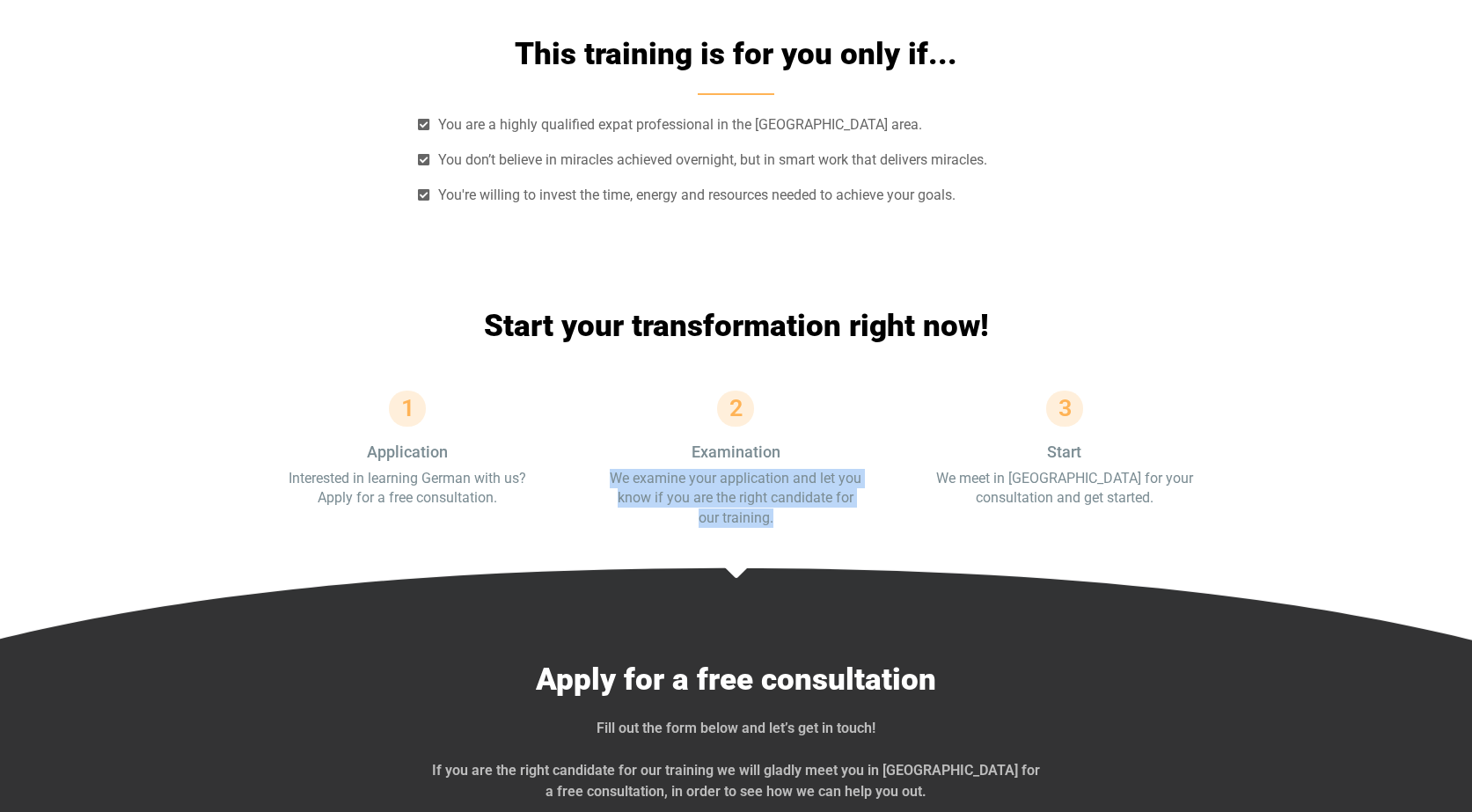
click at [802, 469] on p "We examine your application and let you know if you are the right candidate for…" at bounding box center [736, 498] width 258 height 59
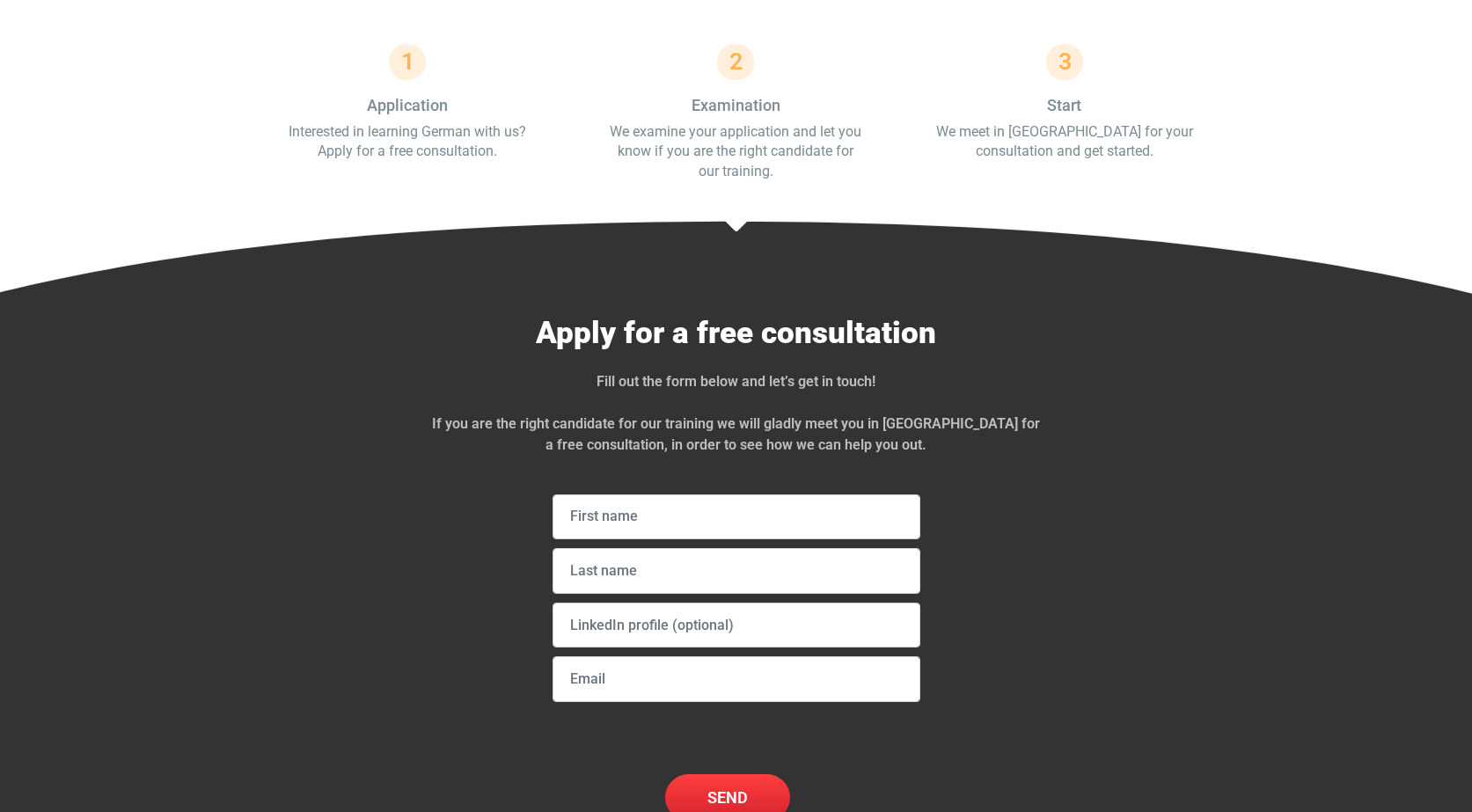
scroll to position [5555, 0]
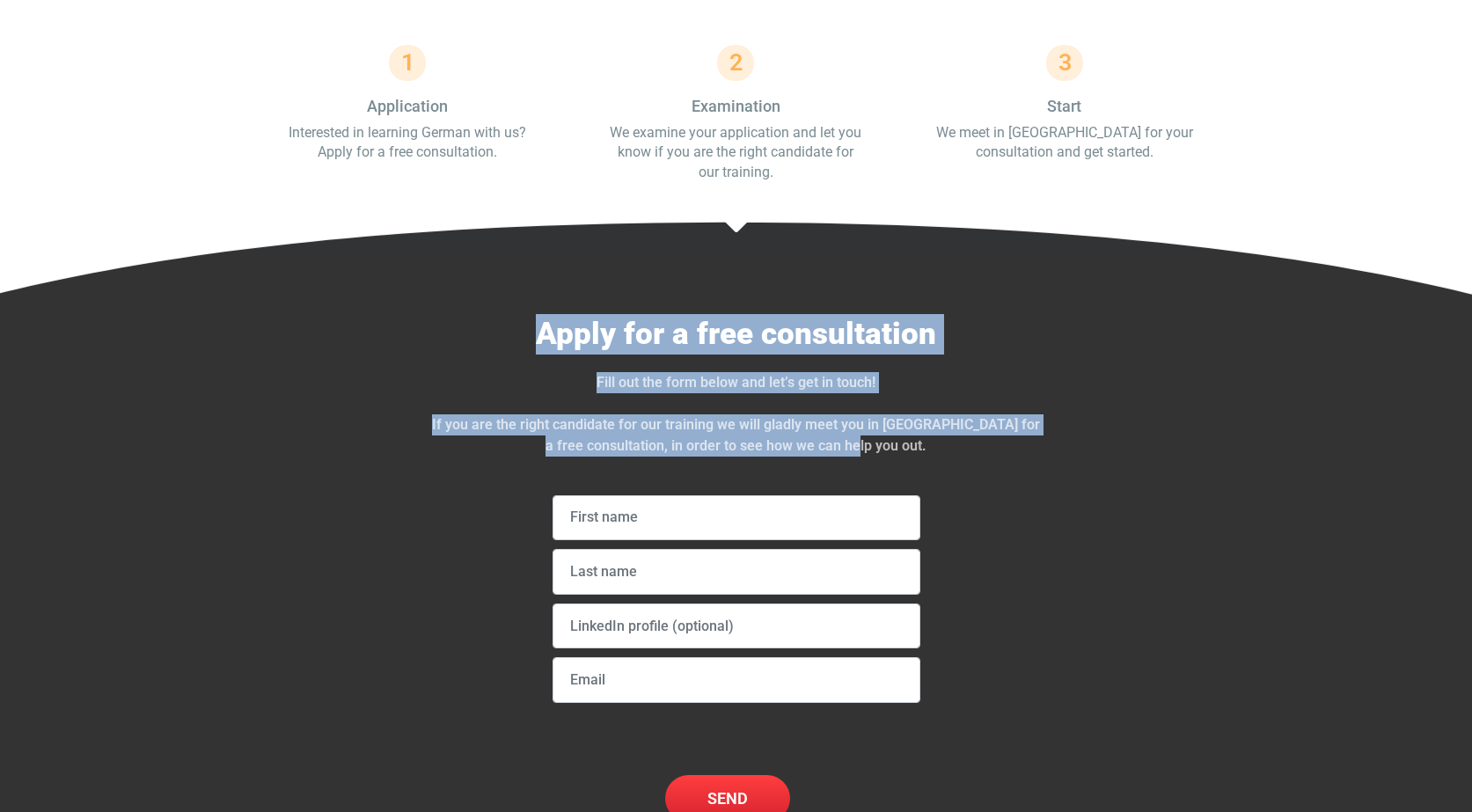
drag, startPoint x: 537, startPoint y: 225, endPoint x: 938, endPoint y: 361, distance: 423.4
click at [938, 361] on div "Apply for a free consultation Fill out the form below and let’s get in touch! I…" at bounding box center [736, 576] width 613 height 525
click at [938, 372] on div "Fill out the form below and let’s get in touch! If you are the right candidate …" at bounding box center [736, 425] width 613 height 106
drag, startPoint x: 547, startPoint y: 225, endPoint x: 976, endPoint y: 362, distance: 450.3
click at [976, 362] on div "Apply for a free consultation Fill out the form below and let’s get in touch! I…" at bounding box center [736, 576] width 613 height 525
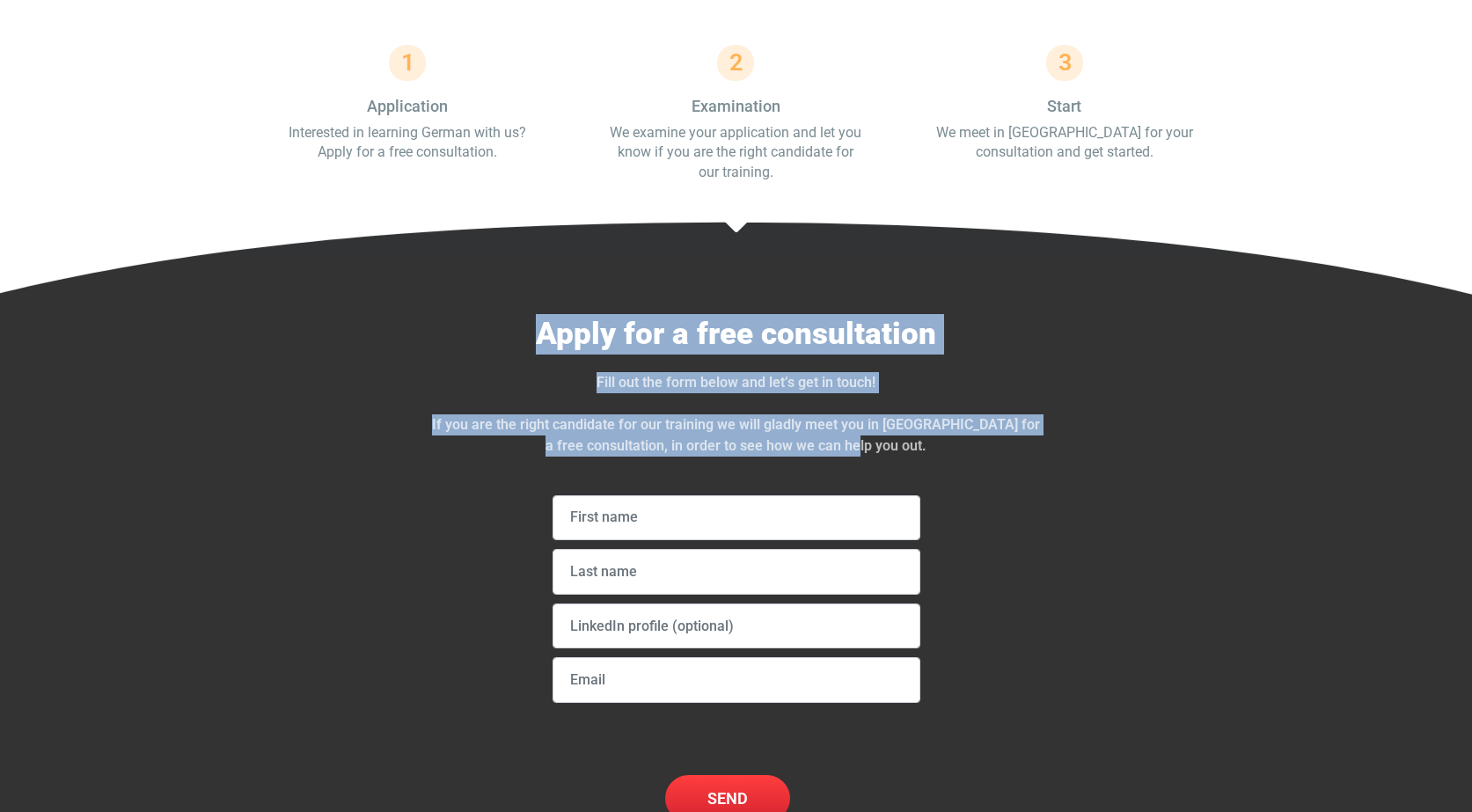
click at [976, 372] on div "Fill out the form below and let’s get in touch! If you are the right candidate …" at bounding box center [736, 425] width 613 height 106
drag, startPoint x: 676, startPoint y: 231, endPoint x: 965, endPoint y: 339, distance: 308.5
click at [965, 339] on div "Apply for a free consultation Fill out the form below and let’s get in touch! I…" at bounding box center [736, 576] width 613 height 525
click at [965, 414] on p "If you are the right candidate for our training we will gladly meet you in [GEO…" at bounding box center [736, 436] width 613 height 42
drag, startPoint x: 963, startPoint y: 341, endPoint x: 532, endPoint y: 209, distance: 450.8
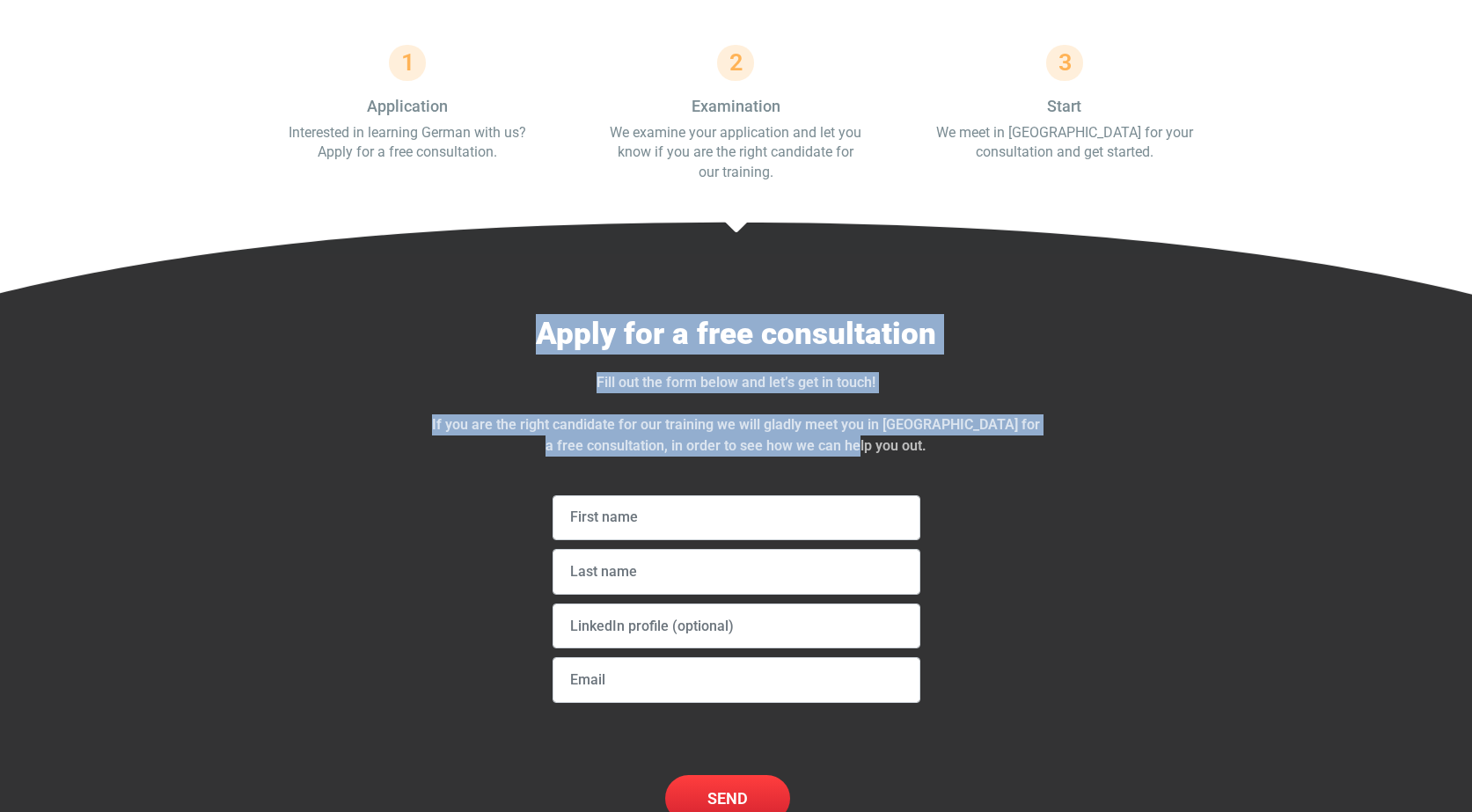
click at [532, 314] on div "Apply for a free consultation Fill out the form below and let’s get in touch! I…" at bounding box center [736, 576] width 613 height 525
click at [532, 314] on h2 "Apply for a free consultation" at bounding box center [736, 334] width 613 height 41
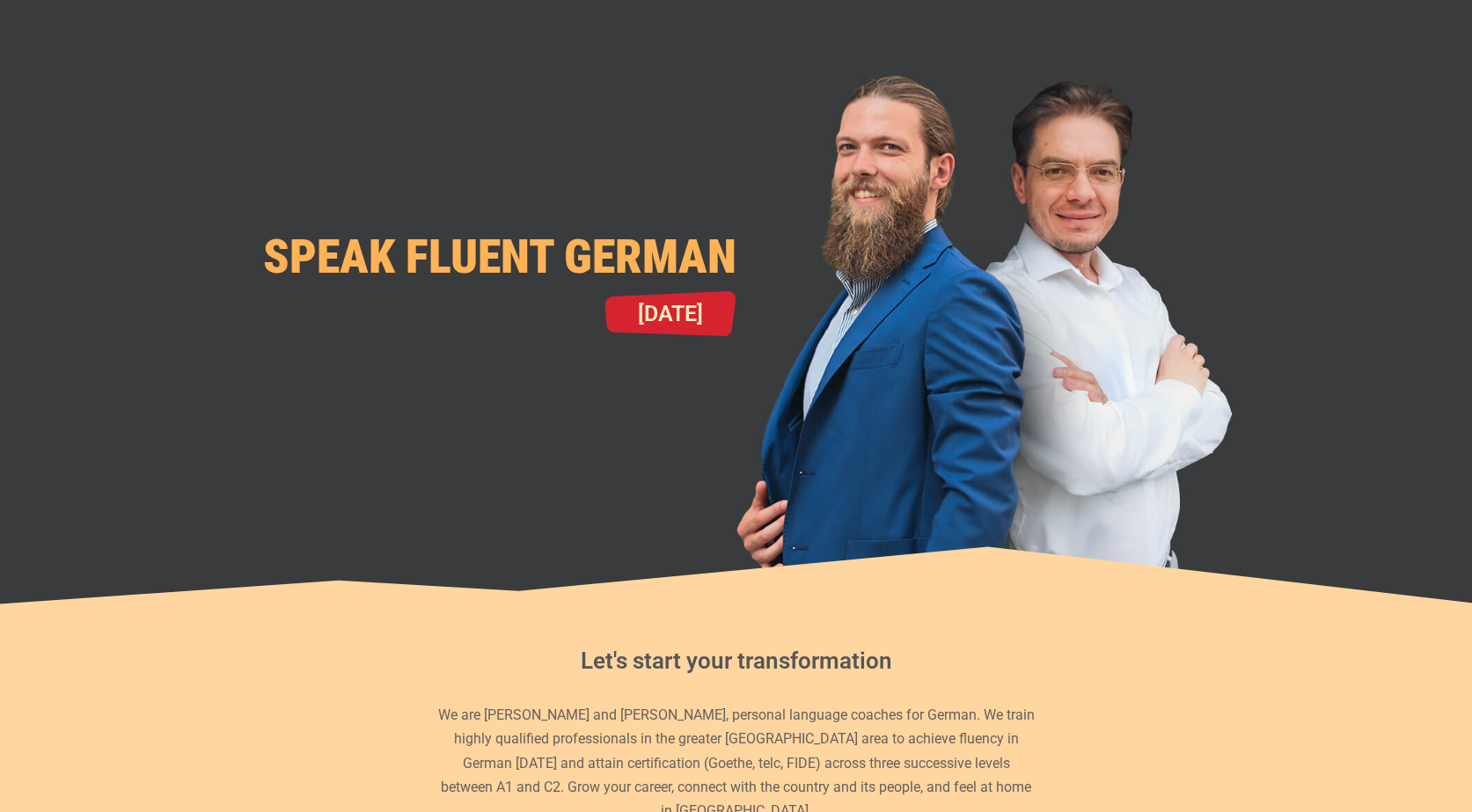
scroll to position [0, 0]
